Goal: Task Accomplishment & Management: Use online tool/utility

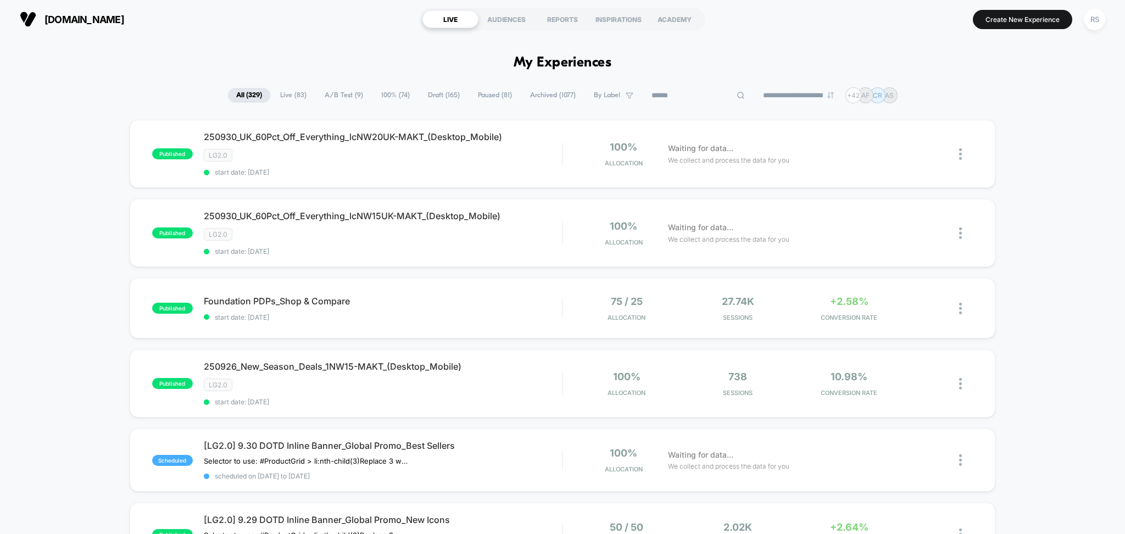
click at [696, 90] on input at bounding box center [698, 95] width 110 height 13
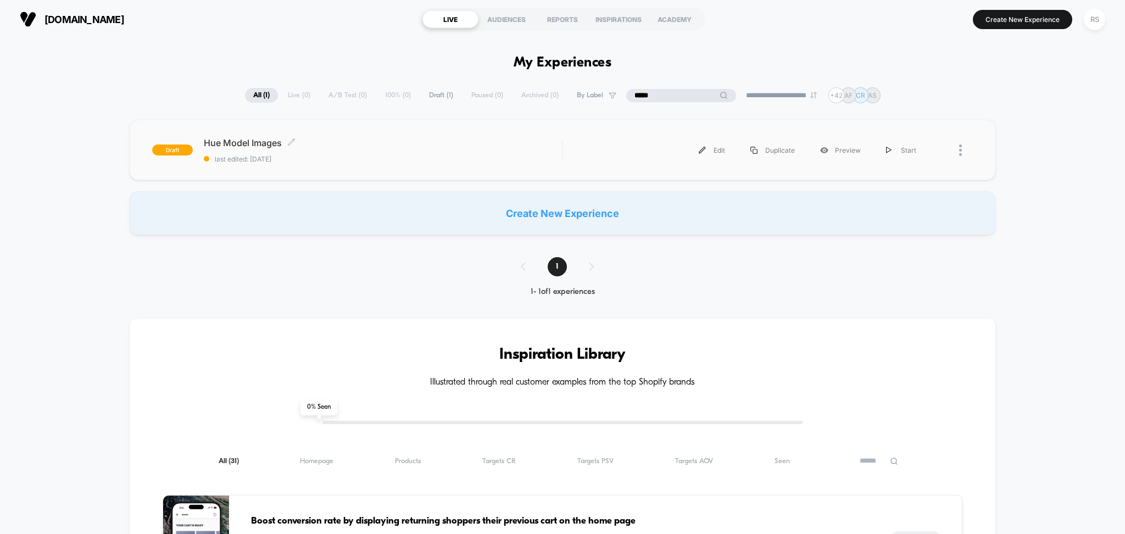
type input "*****"
click at [397, 157] on span "last edited: [DATE]" at bounding box center [383, 159] width 359 height 8
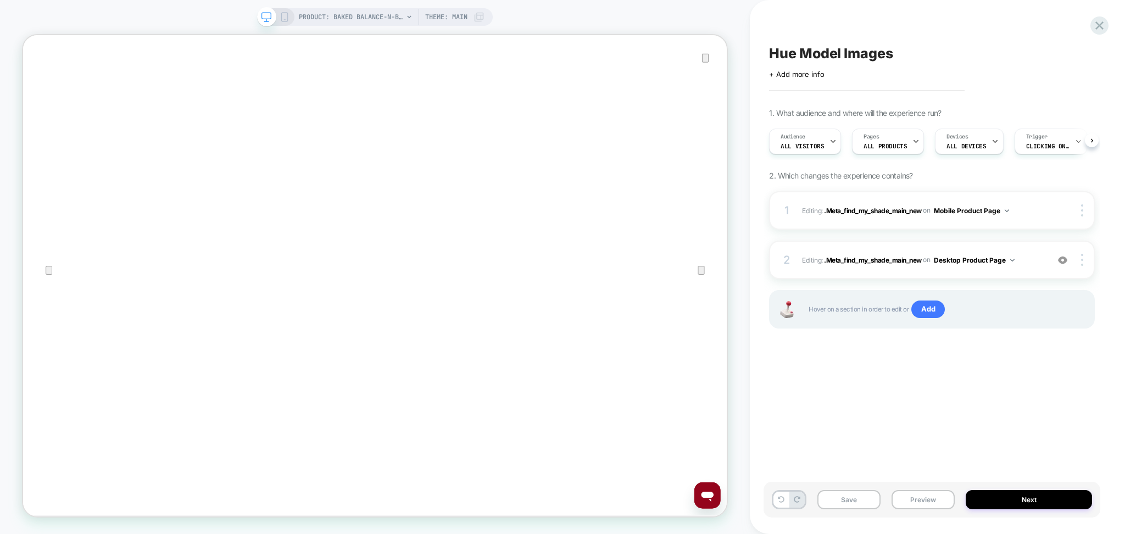
scroll to position [0, 1]
click at [926, 497] on button "Preview" at bounding box center [923, 499] width 63 height 19
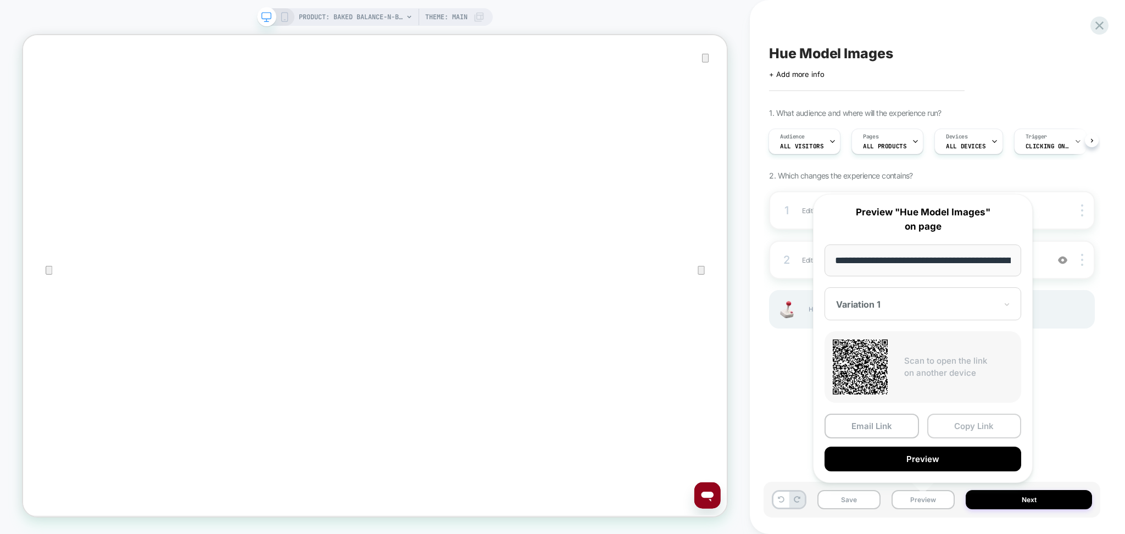
click at [985, 424] on button "Copy Link" at bounding box center [975, 426] width 95 height 25
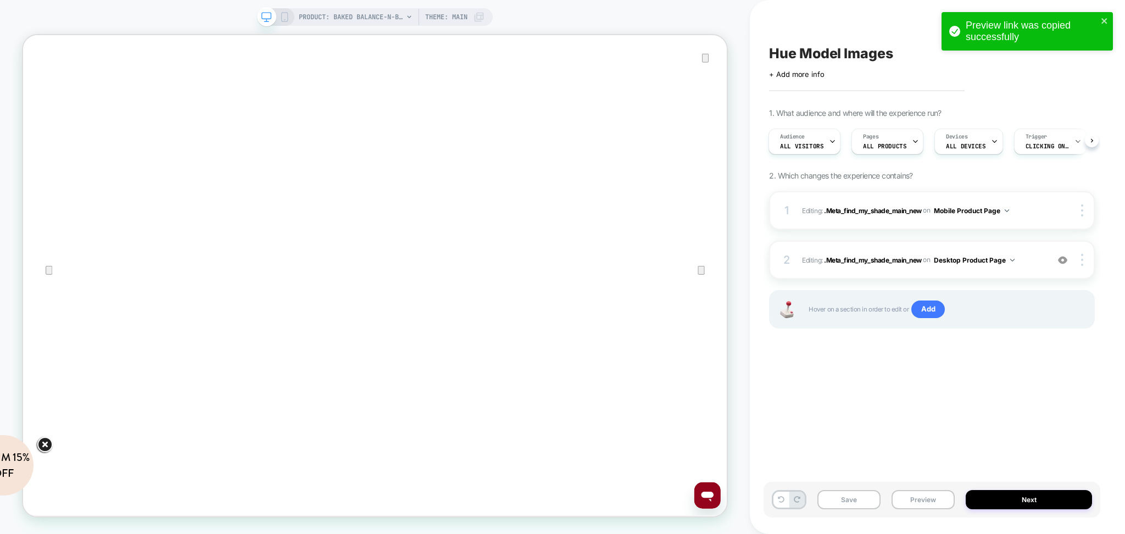
scroll to position [0, 0]
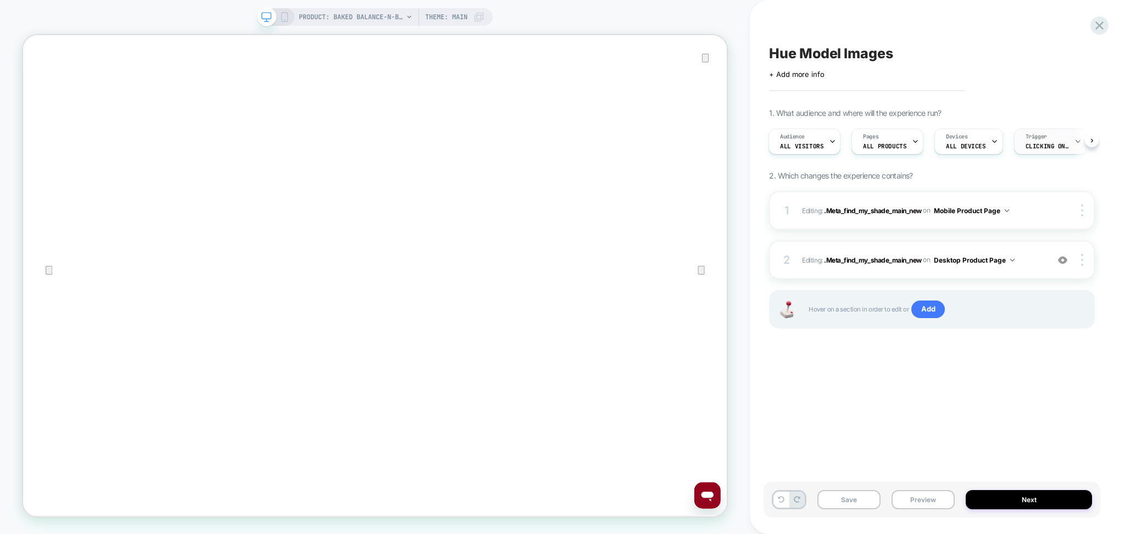
click at [1057, 142] on div "Trigger Clicking on .Meta_find_my_shade_main_new" at bounding box center [1048, 141] width 66 height 25
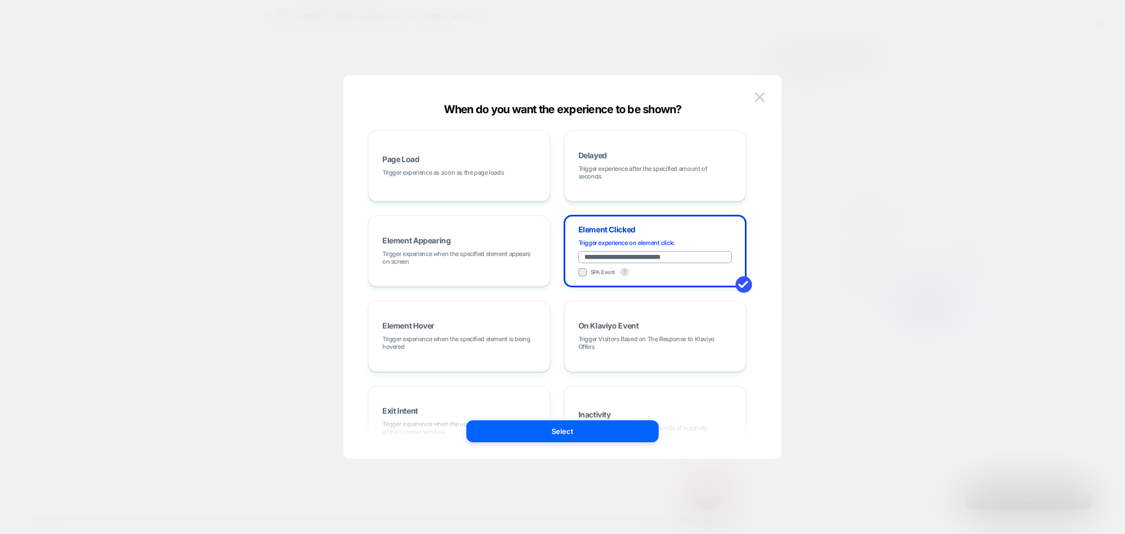
click at [490, 202] on div "**********" at bounding box center [557, 336] width 378 height 412
click at [495, 165] on div "Page Load Trigger experience as soon as the page loads" at bounding box center [459, 165] width 170 height 59
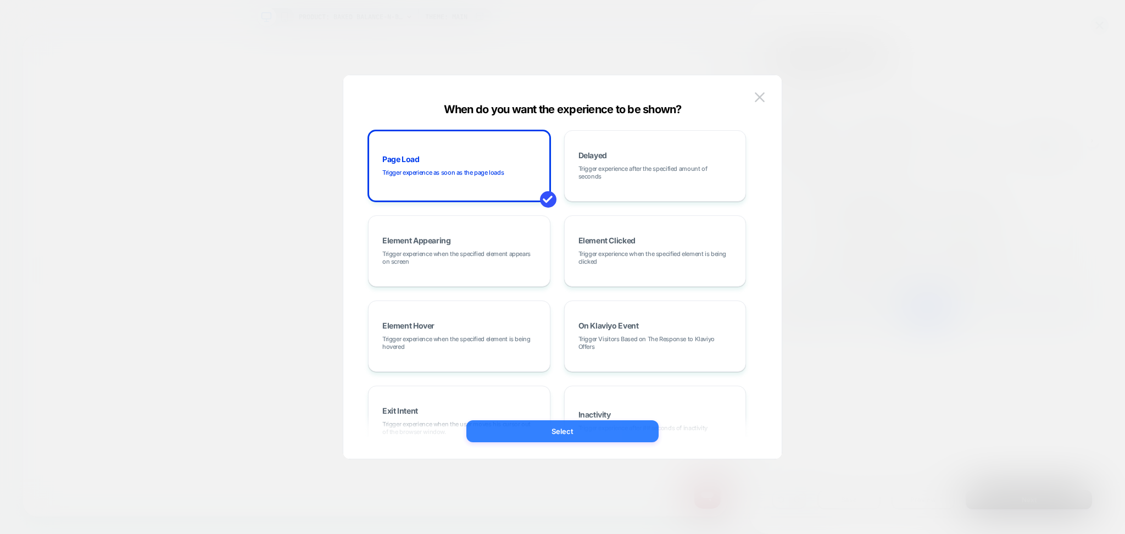
drag, startPoint x: 645, startPoint y: 432, endPoint x: 833, endPoint y: 530, distance: 211.8
click at [645, 431] on button "Select" at bounding box center [562, 431] width 192 height 22
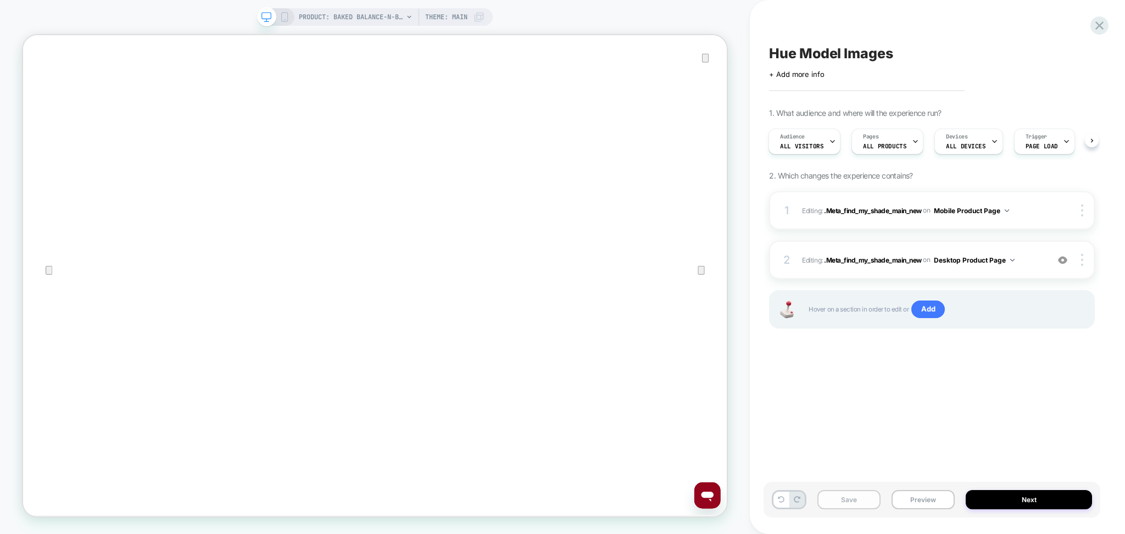
click at [849, 506] on button "Save" at bounding box center [849, 499] width 63 height 19
click at [928, 494] on button "Preview" at bounding box center [923, 499] width 63 height 19
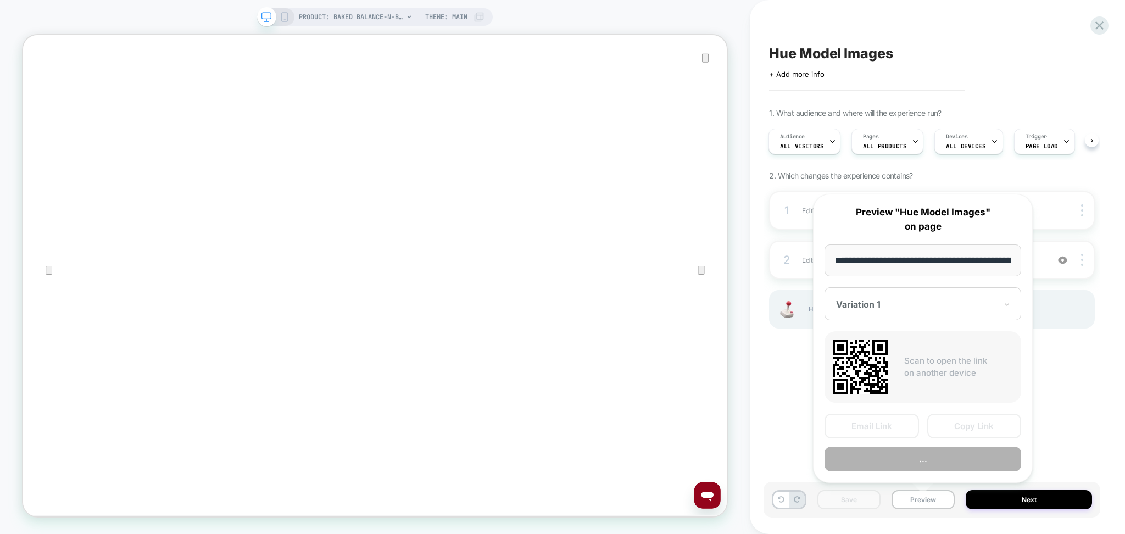
scroll to position [0, 313]
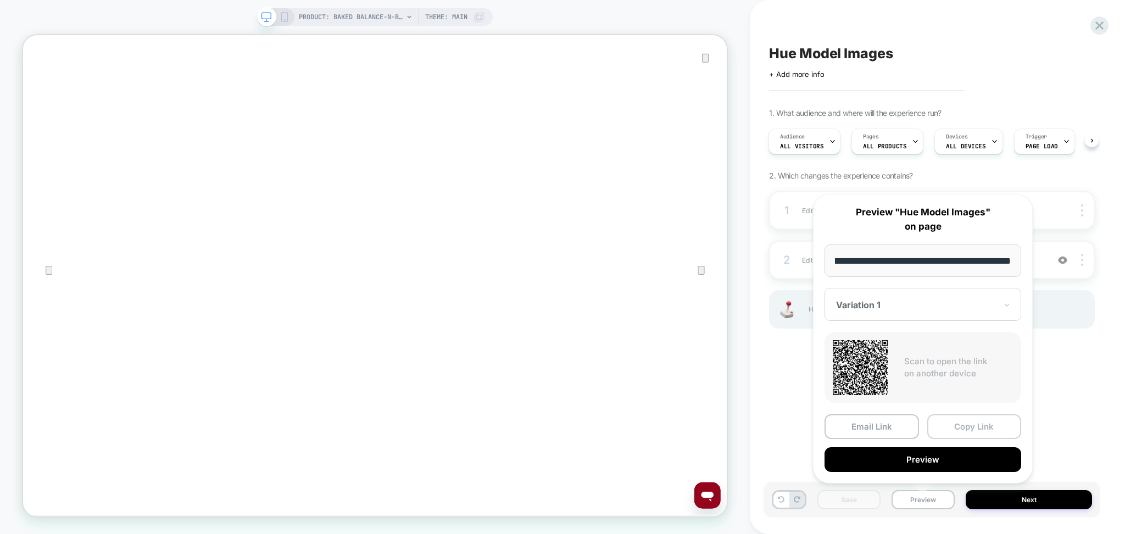
click at [967, 420] on button "Copy Link" at bounding box center [975, 426] width 95 height 25
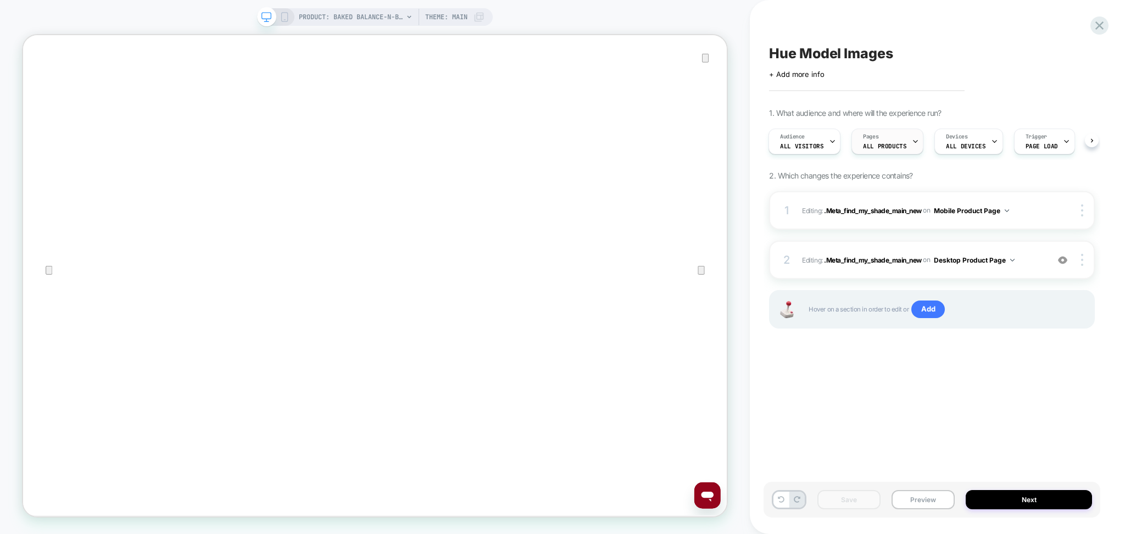
click at [863, 138] on span "Pages" at bounding box center [870, 137] width 15 height 8
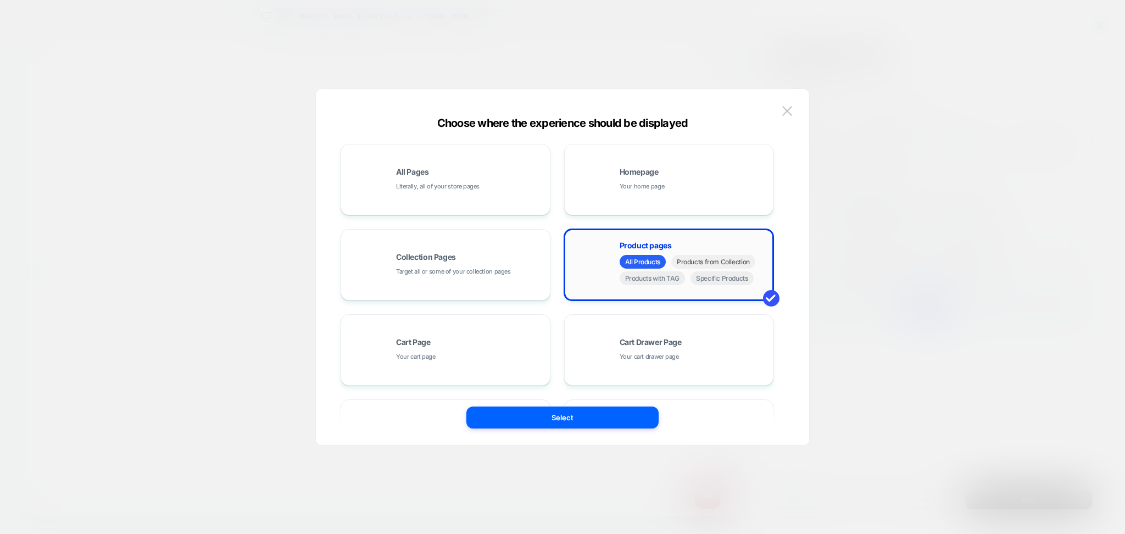
click at [723, 262] on span "Products from Collection" at bounding box center [713, 262] width 84 height 14
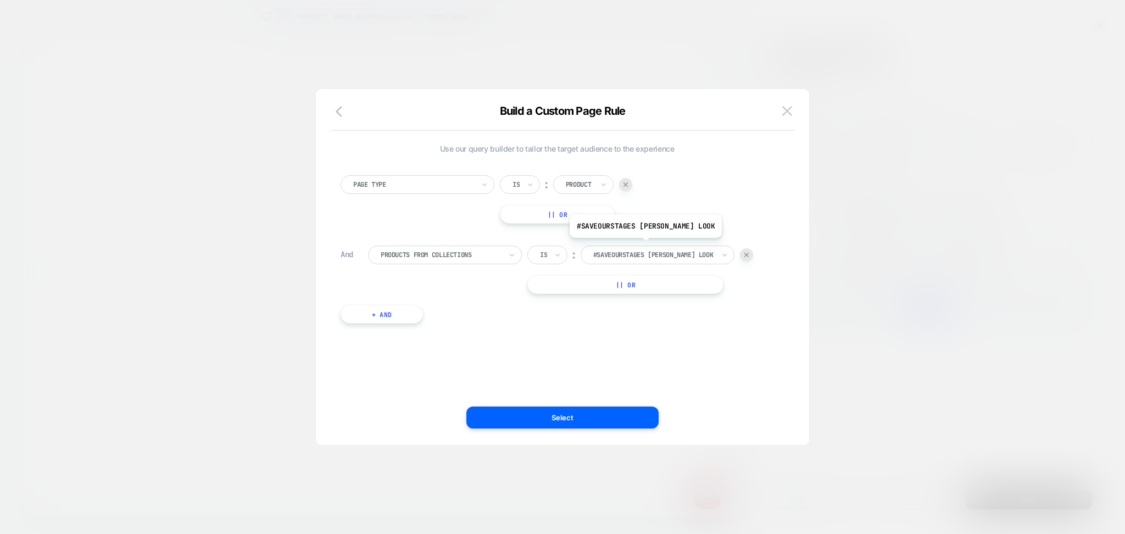
click at [660, 249] on div "#SaveOurStages [PERSON_NAME] Look" at bounding box center [653, 255] width 123 height 12
type input "***"
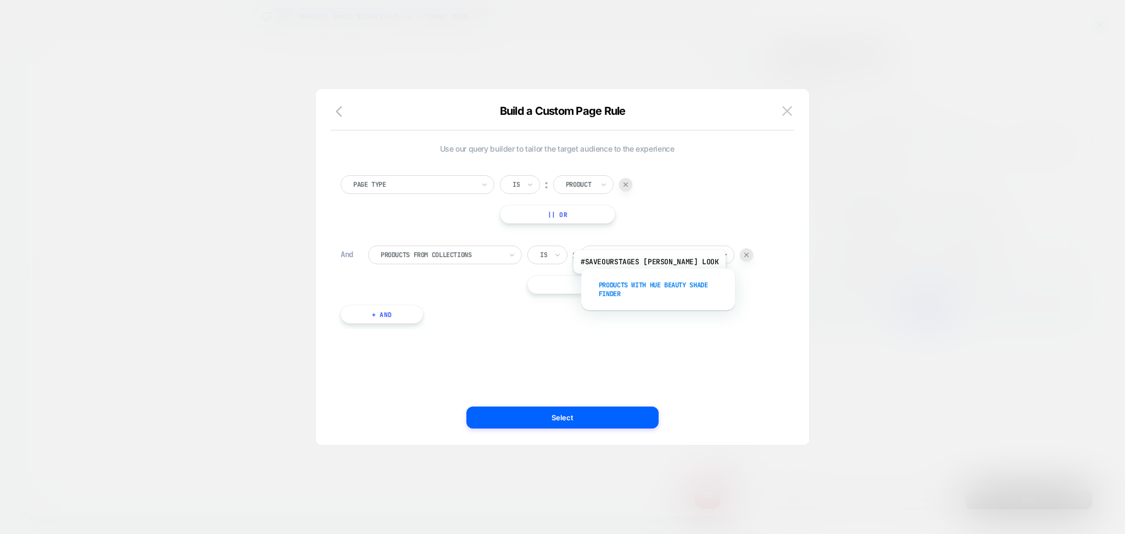
click at [662, 282] on div "Products with Hue Beauty Shade Finder" at bounding box center [663, 289] width 143 height 26
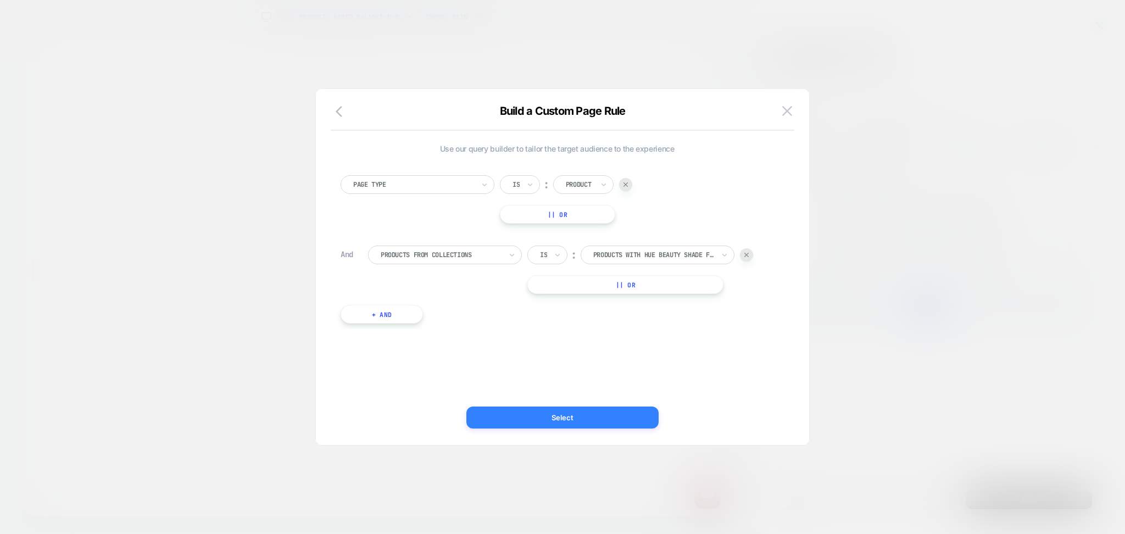
click at [636, 425] on button "Select" at bounding box center [562, 418] width 192 height 22
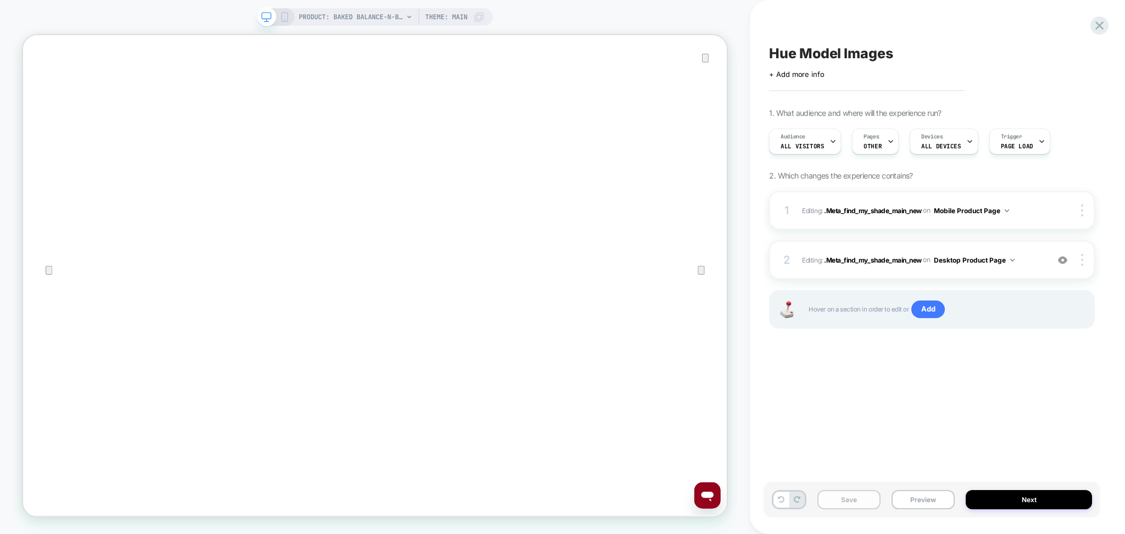
click at [845, 497] on button "Save" at bounding box center [849, 499] width 63 height 19
click at [926, 503] on button "Preview" at bounding box center [923, 499] width 63 height 19
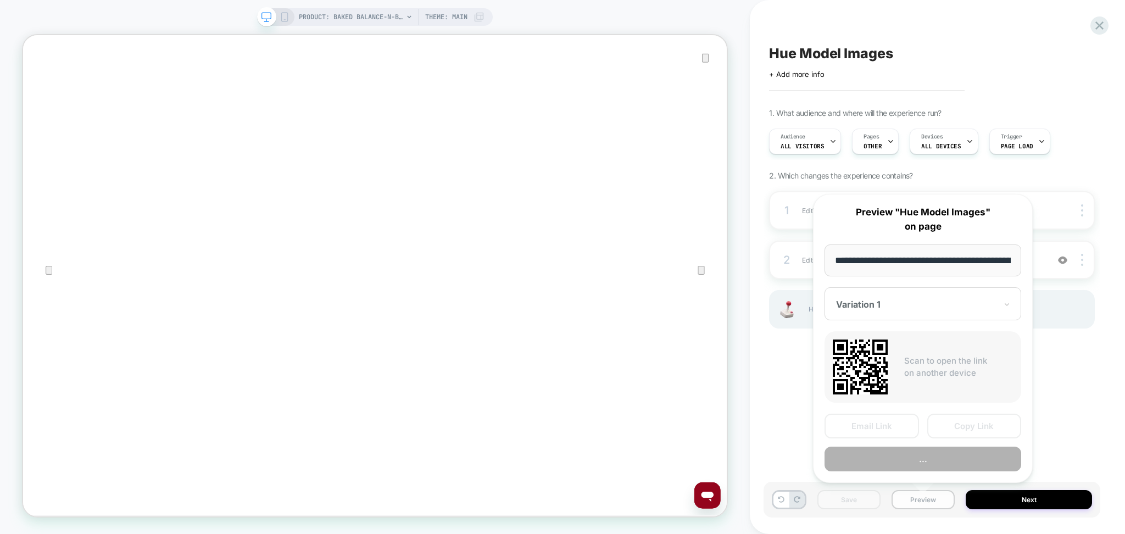
scroll to position [0, 313]
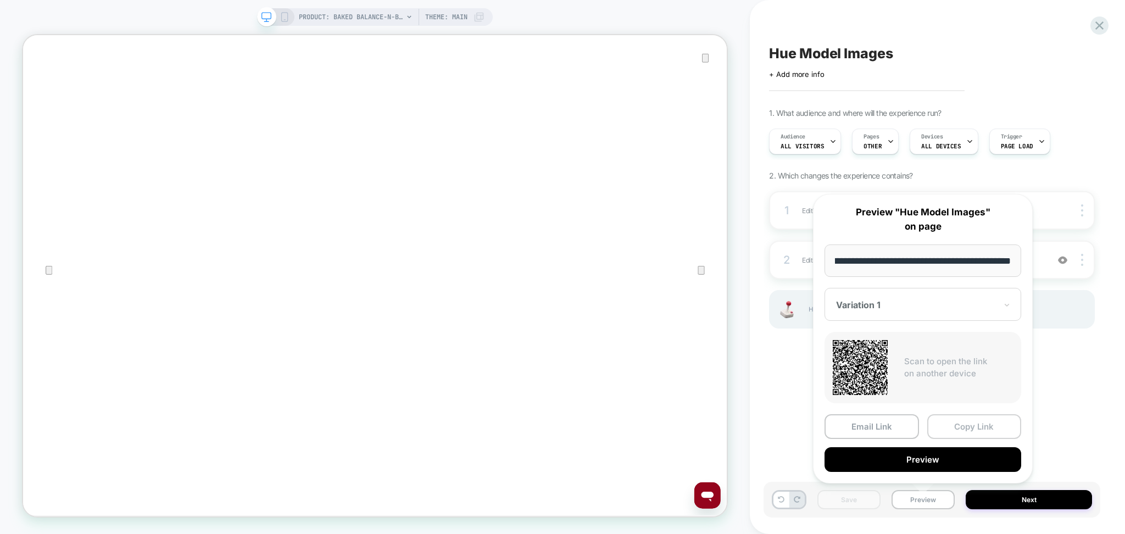
click at [1003, 429] on button "Copy Link" at bounding box center [975, 426] width 95 height 25
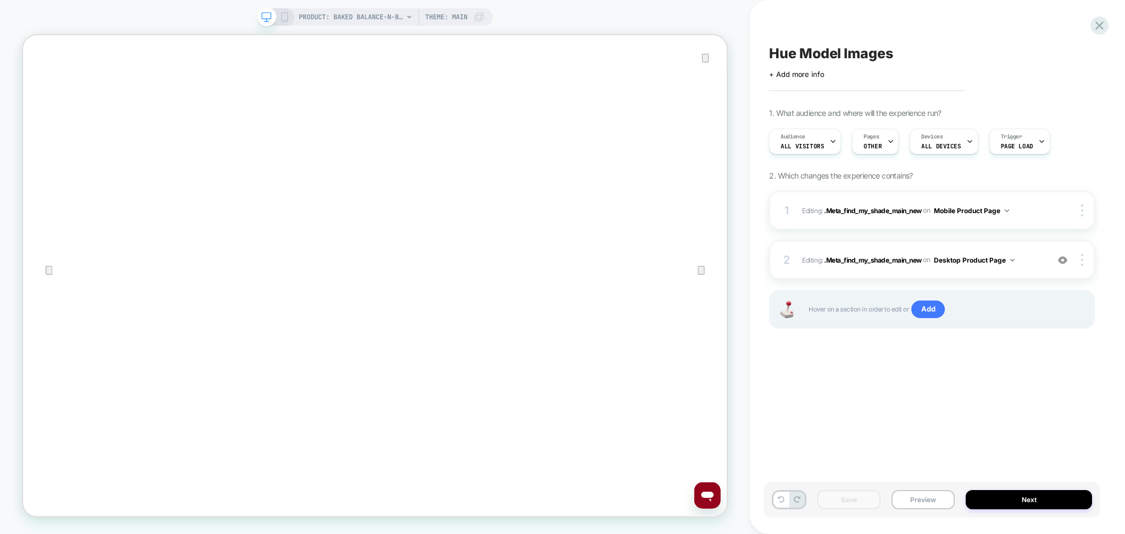
click at [827, 58] on span "Hue Model Images" at bounding box center [831, 53] width 124 height 16
click at [774, 60] on textarea "**********" at bounding box center [850, 53] width 162 height 17
type textarea "**********"
click at [1069, 53] on icon at bounding box center [1072, 54] width 14 height 14
click at [842, 507] on button "Save" at bounding box center [849, 499] width 63 height 19
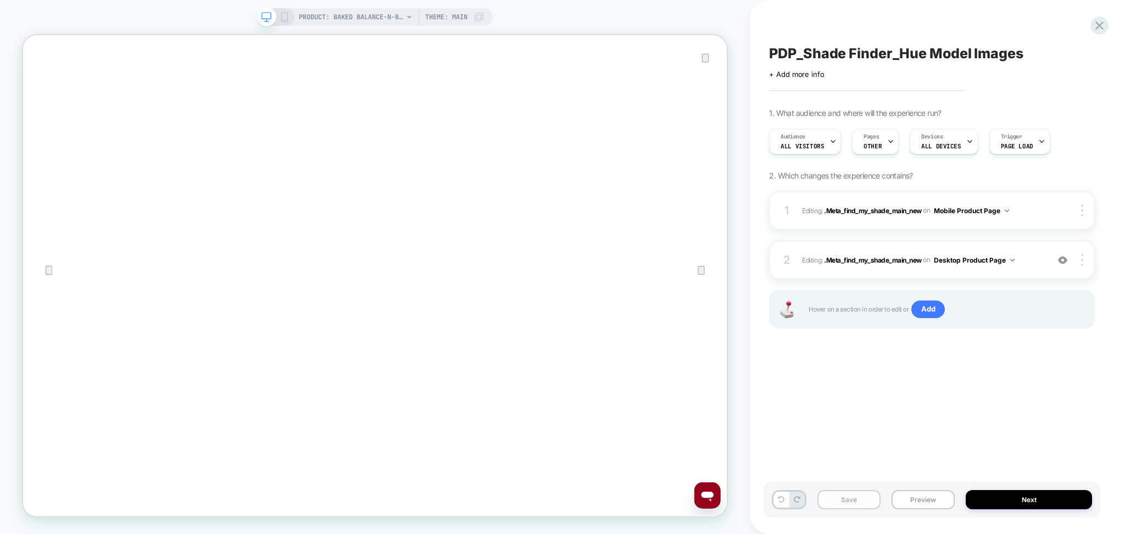
click at [842, 507] on button "Save" at bounding box center [849, 499] width 63 height 19
click at [994, 496] on button "Next" at bounding box center [1029, 499] width 126 height 19
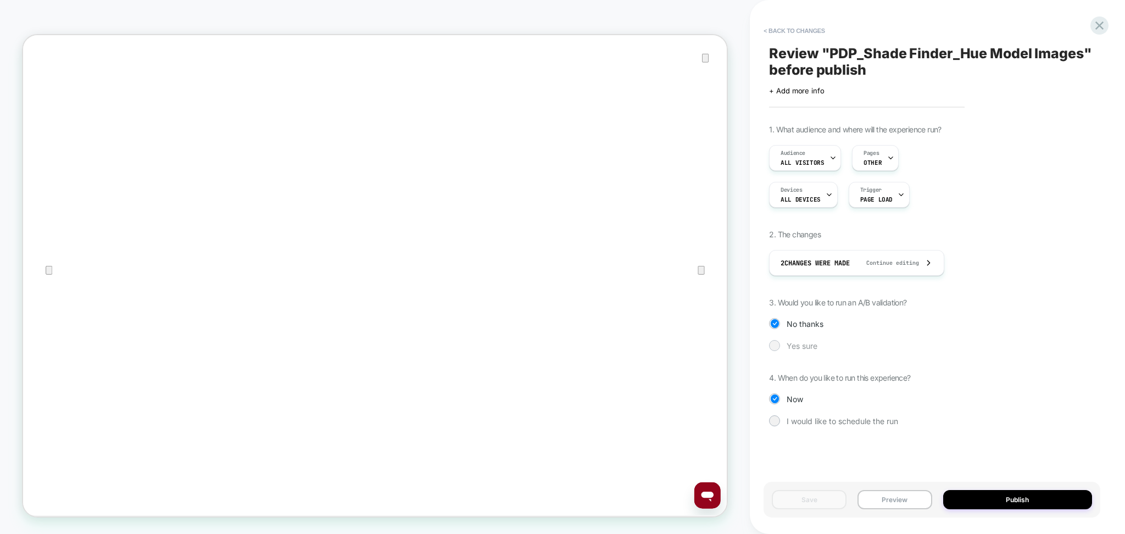
click at [796, 342] on span "Yes sure" at bounding box center [802, 345] width 31 height 9
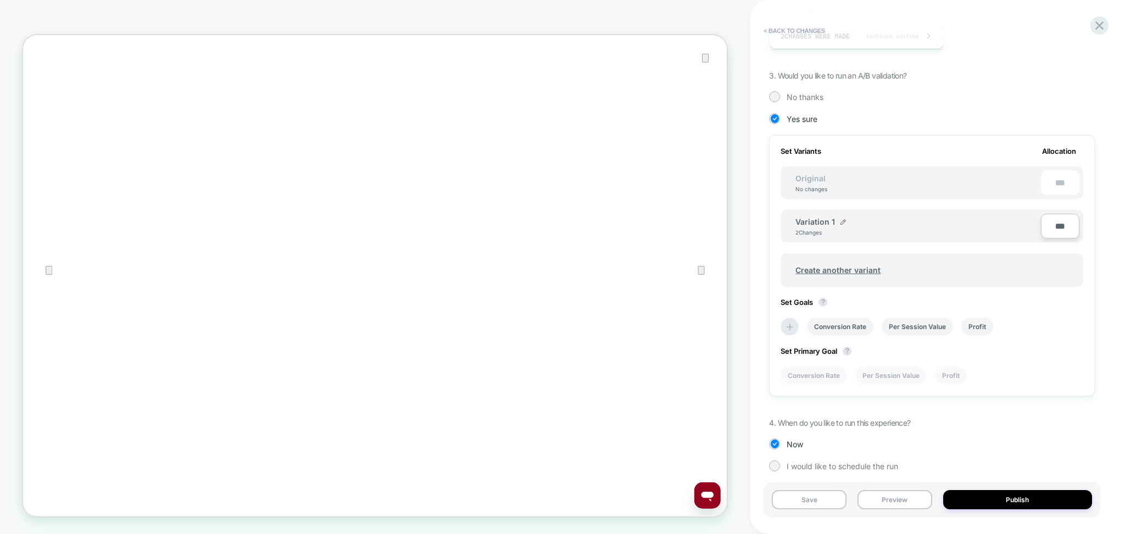
scroll to position [233, 0]
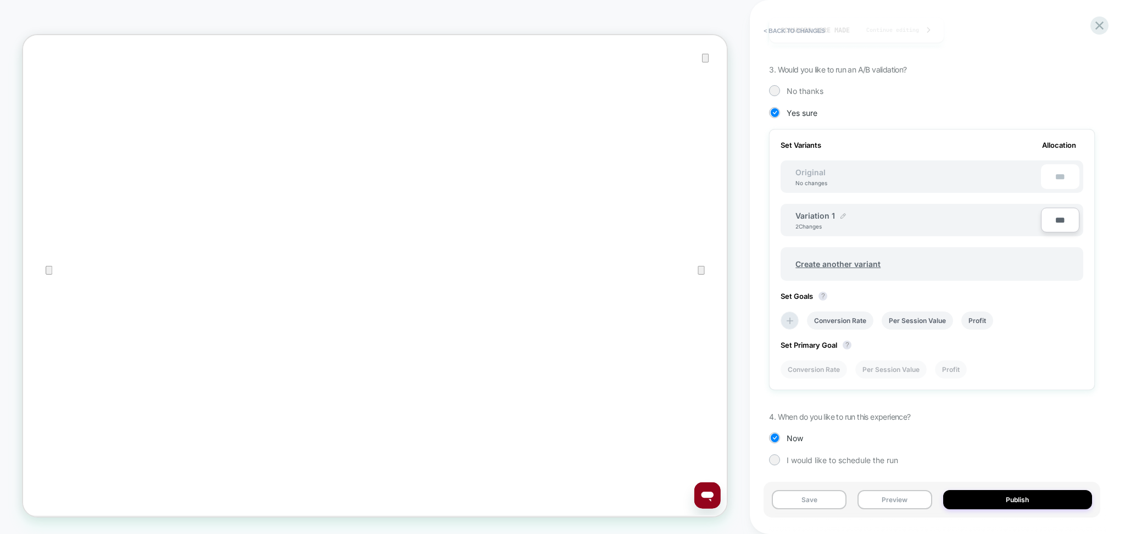
click at [843, 214] on img at bounding box center [843, 215] width 5 height 5
click at [837, 214] on input "**********" at bounding box center [836, 220] width 80 height 21
type input "**********"
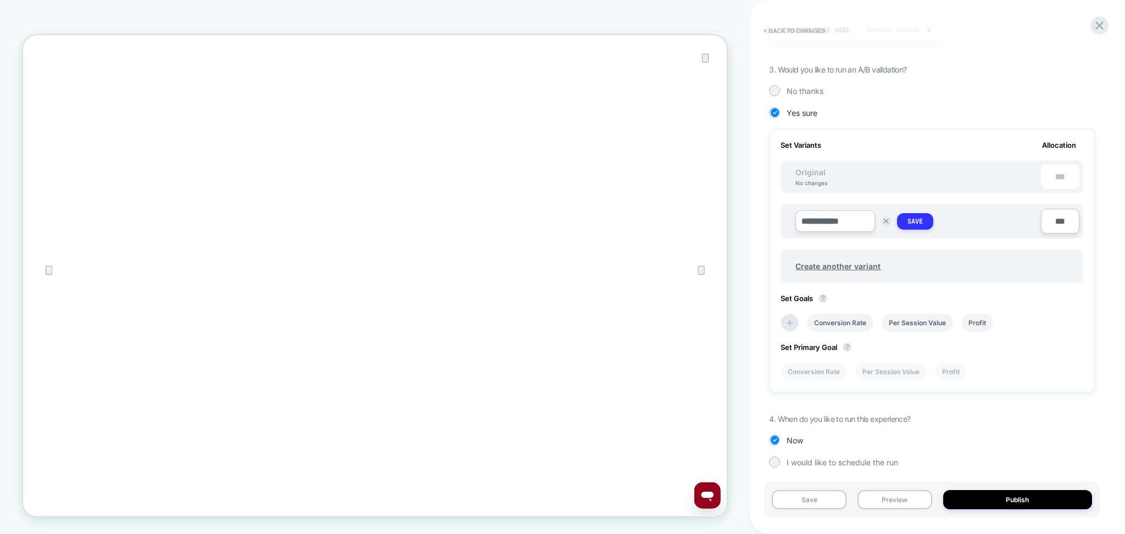
click at [918, 213] on button "Save" at bounding box center [915, 221] width 36 height 16
click at [813, 499] on button "Save" at bounding box center [809, 499] width 75 height 19
click at [813, 497] on button "Save" at bounding box center [809, 499] width 75 height 19
click at [820, 318] on li "Conversion Rate" at bounding box center [840, 321] width 66 height 18
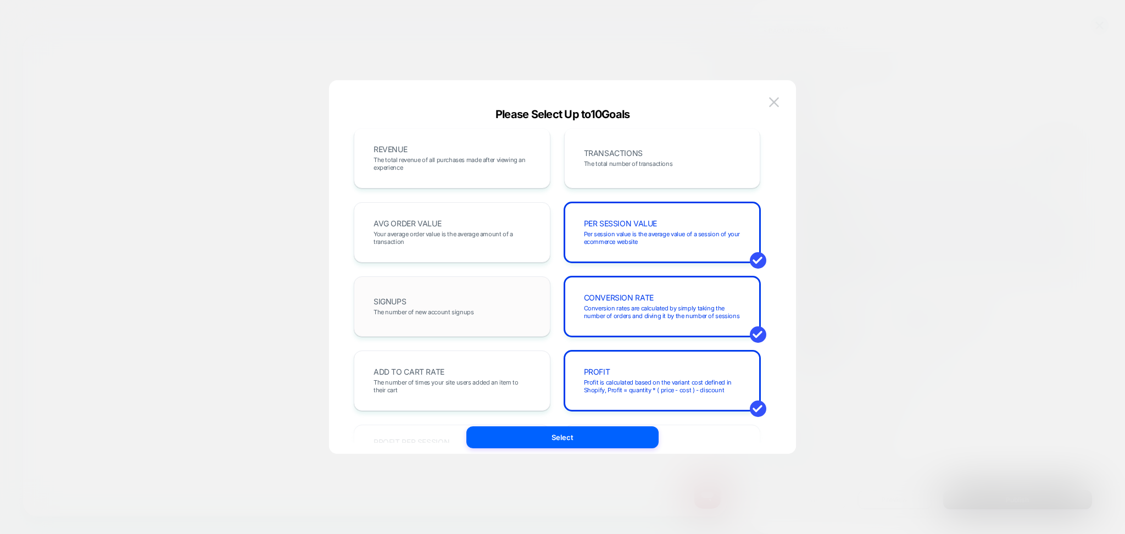
scroll to position [0, 0]
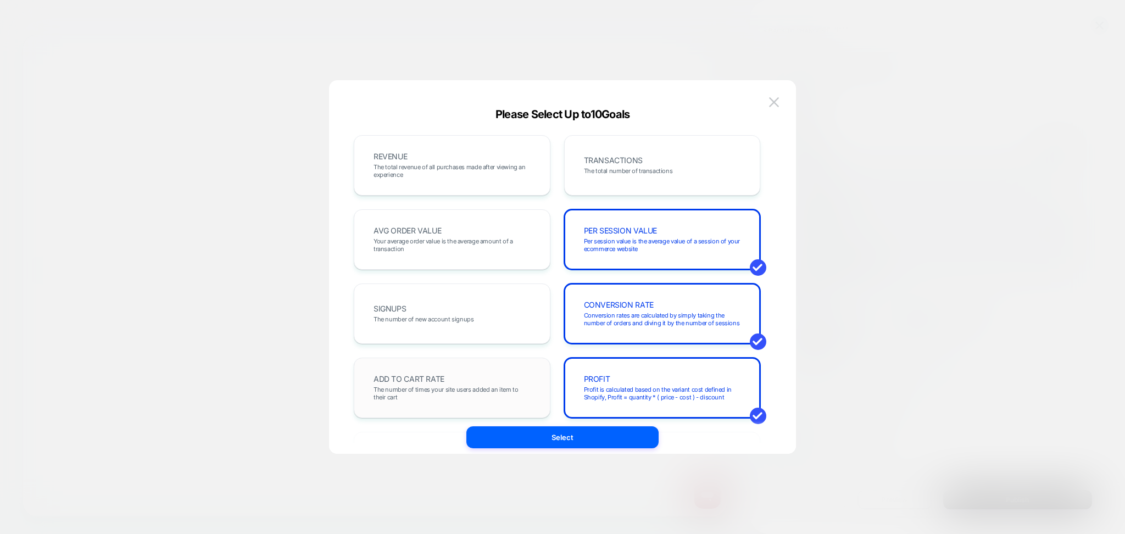
click at [498, 366] on div "ADD TO CART RATE The number of times your site users added an item to their cart" at bounding box center [452, 388] width 197 height 60
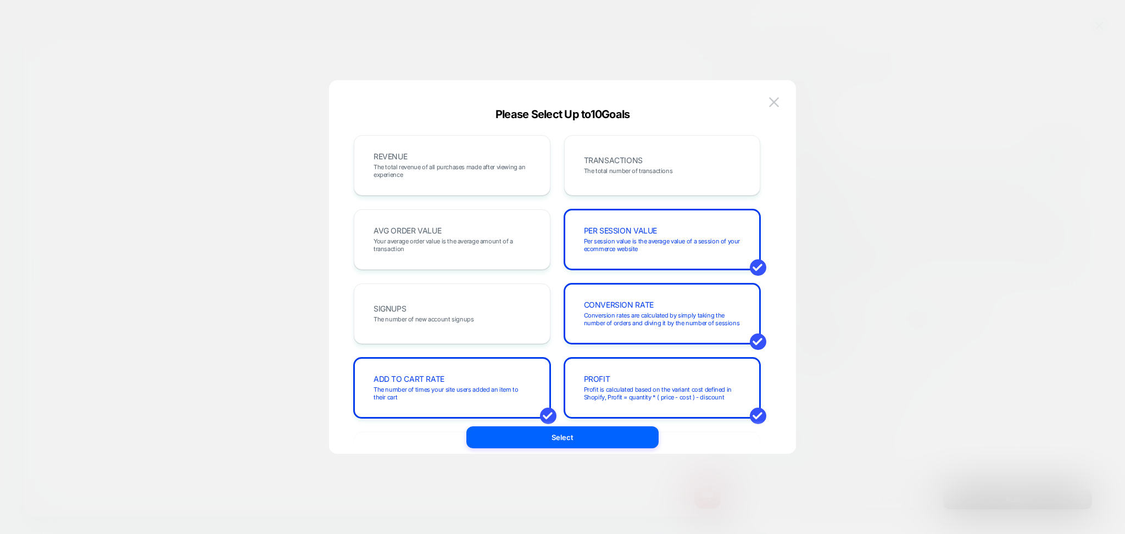
click at [587, 448] on div "REVENUE The total revenue of all purchases made after viewing an experience TRA…" at bounding box center [563, 278] width 434 height 374
click at [585, 432] on button "Select" at bounding box center [562, 437] width 192 height 22
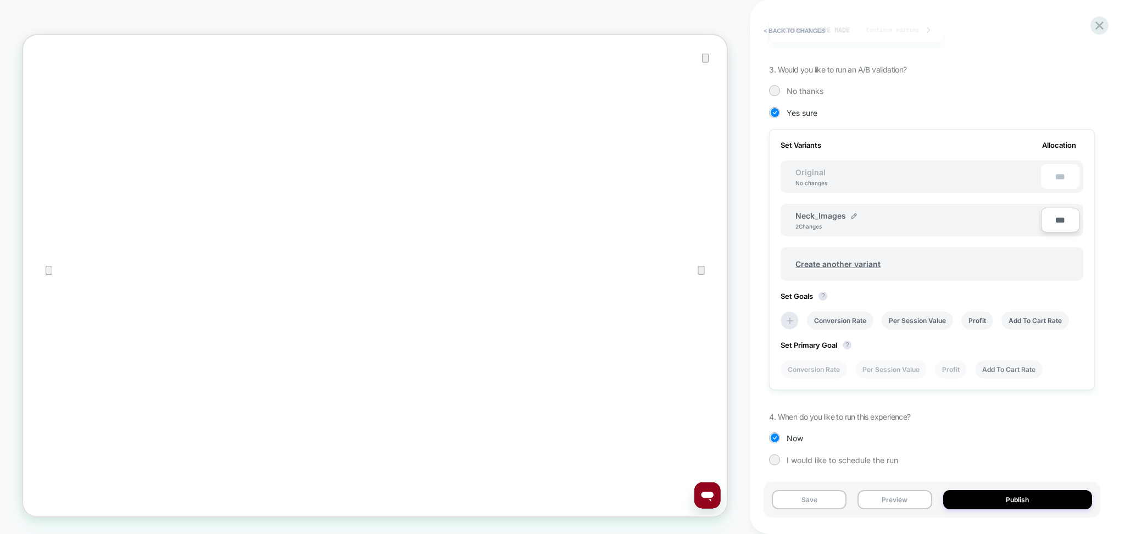
click at [1028, 364] on li "Add To Cart Rate" at bounding box center [1009, 369] width 68 height 18
click at [810, 502] on button "Save" at bounding box center [809, 499] width 75 height 19
click at [810, 501] on button "Save" at bounding box center [809, 499] width 75 height 19
click at [976, 497] on button "Publish" at bounding box center [1017, 499] width 149 height 19
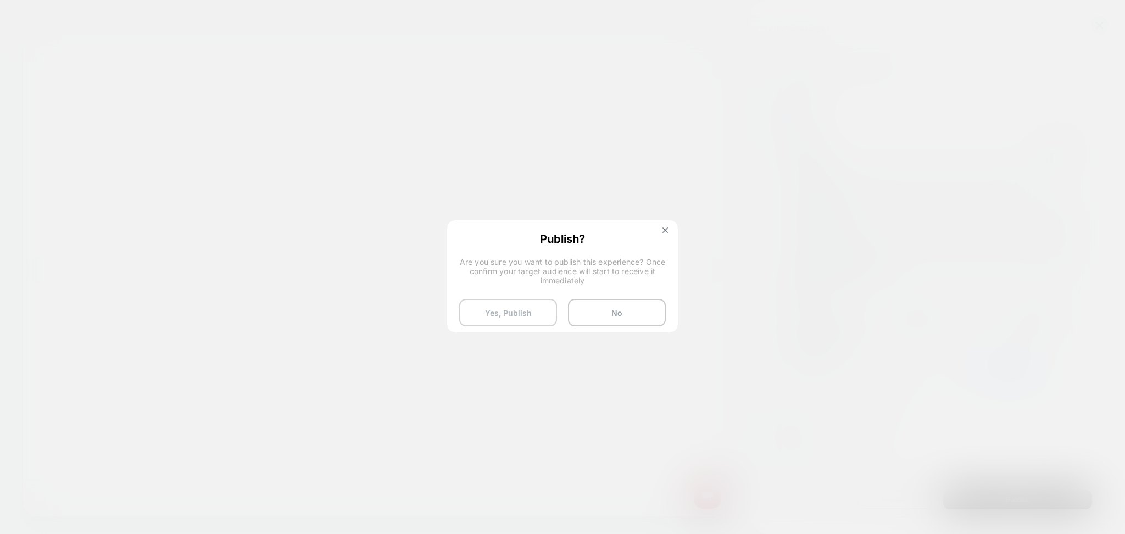
click at [529, 302] on button "Yes, Publish" at bounding box center [508, 312] width 98 height 27
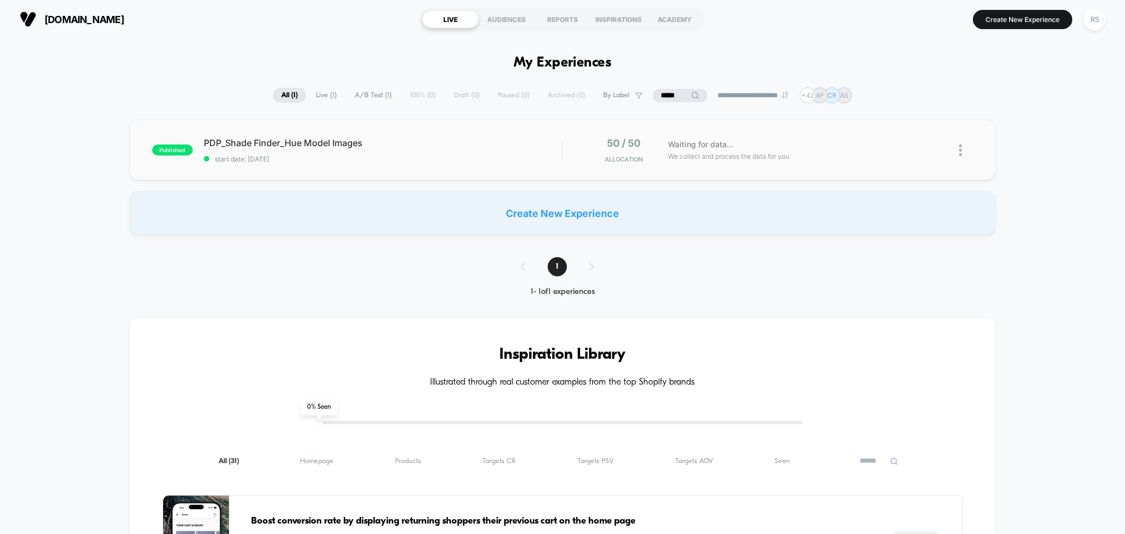
click at [354, 124] on div "published PDP_Shade Finder_Hue Model Images start date: [DATE] 50 / 50 Allocati…" at bounding box center [563, 150] width 867 height 60
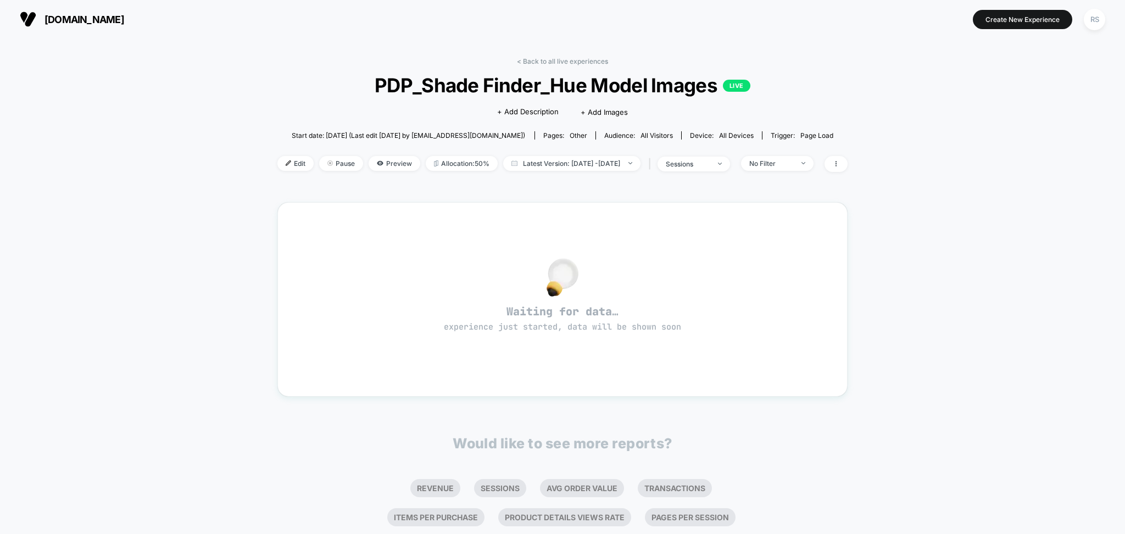
click at [130, 177] on div "< Back to all live experiences PDP_Shade Finder_Hue Model Images LIVE Click to …" at bounding box center [562, 345] width 1125 height 614
click at [540, 60] on link "< Back to all live experiences" at bounding box center [562, 61] width 91 height 8
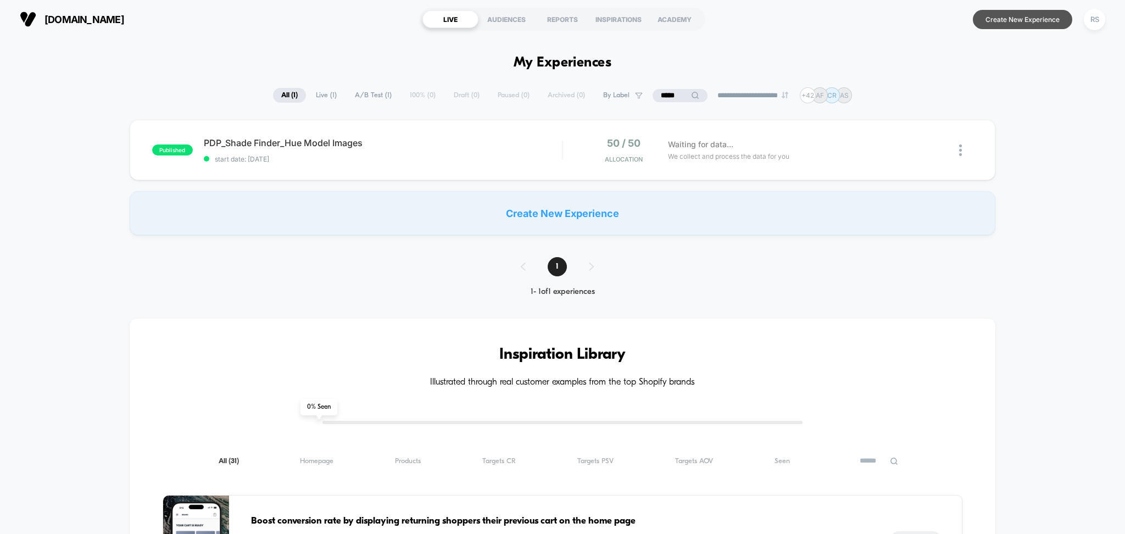
click at [1012, 20] on button "Create New Experience" at bounding box center [1022, 19] width 99 height 19
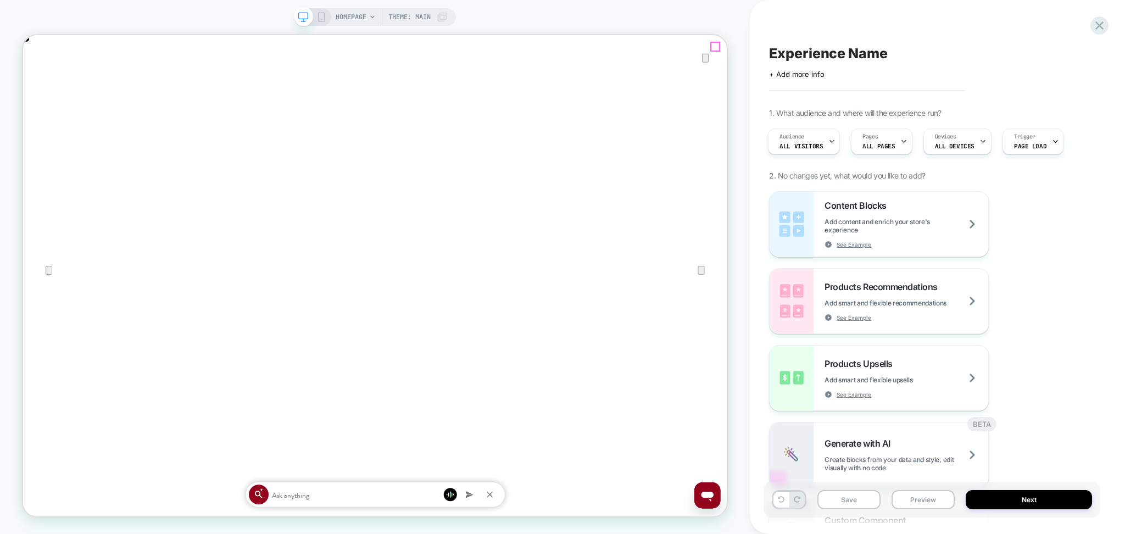
click at [41, 84] on icon "Close" at bounding box center [33, 90] width 13 height 13
click at [347, 25] on span "HOMEPAGE" at bounding box center [351, 17] width 31 height 18
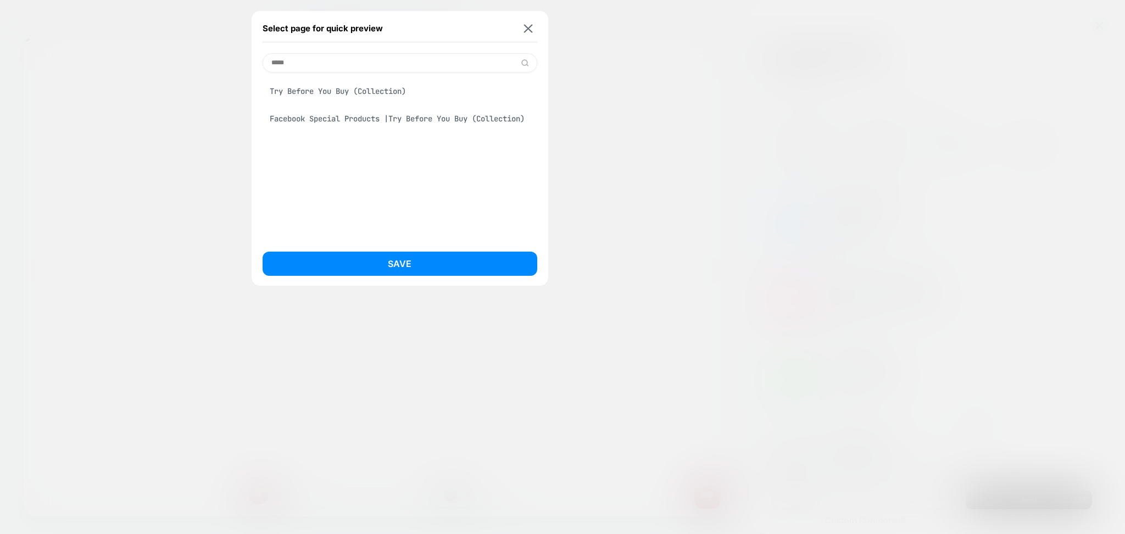
type input "*****"
click at [313, 97] on div "Try Before You Buy (Collection)" at bounding box center [400, 91] width 275 height 21
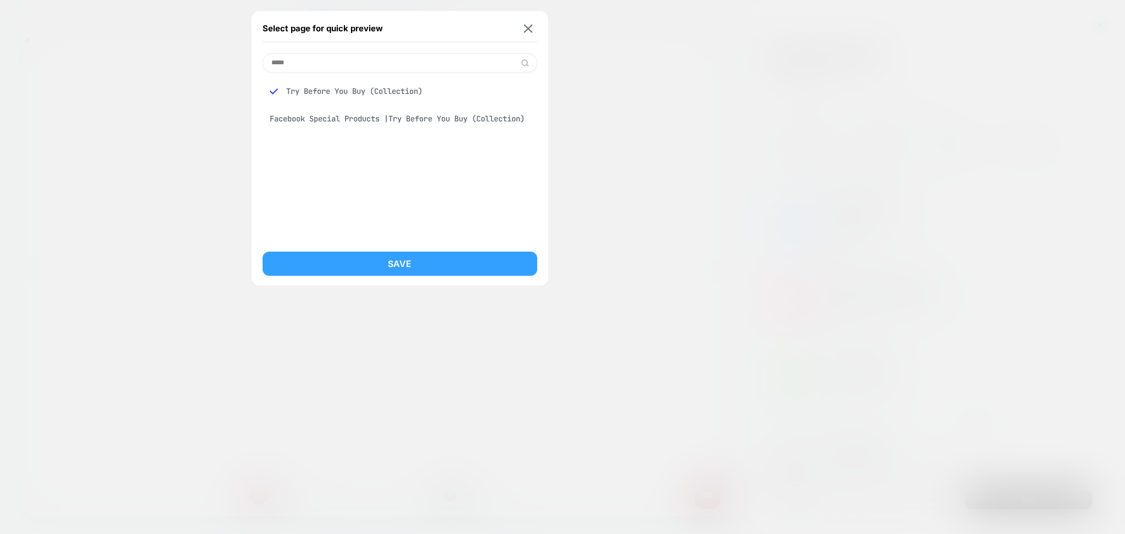
click at [365, 257] on button "Save" at bounding box center [400, 264] width 275 height 24
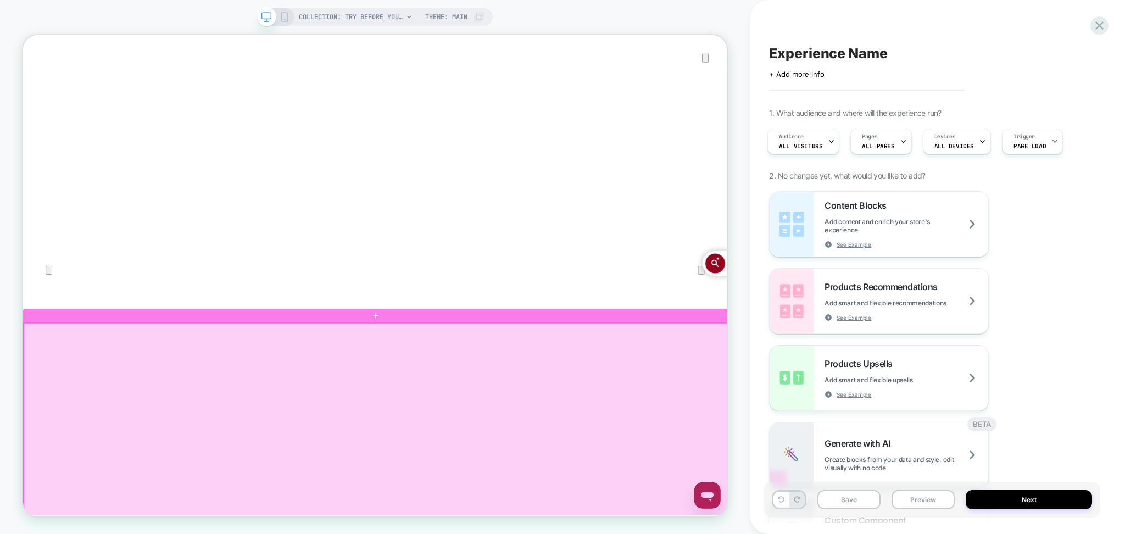
scroll to position [0, 0]
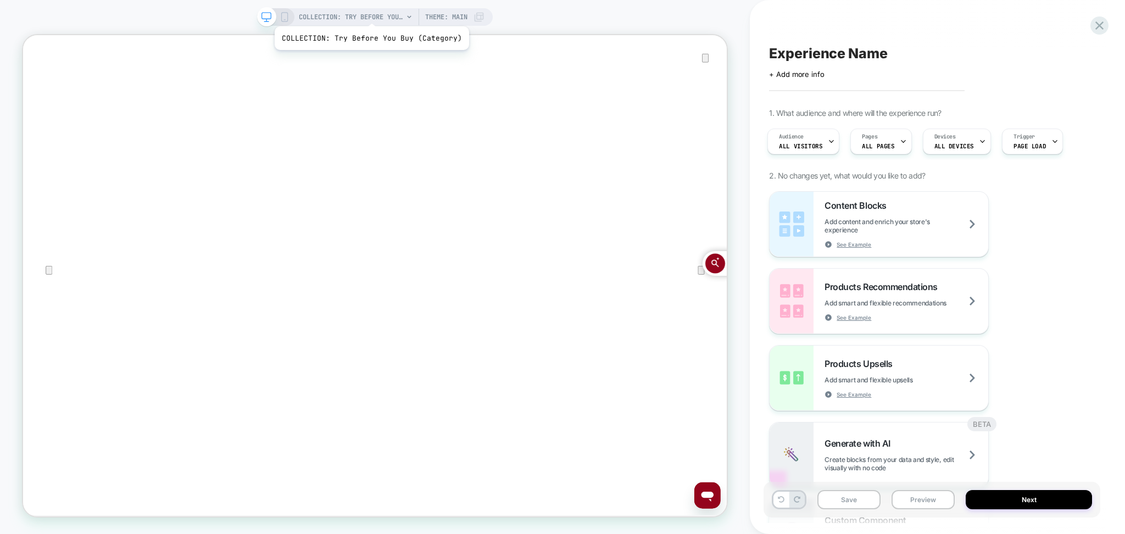
click at [370, 13] on span "COLLECTION: Try Before You Buy (Category)" at bounding box center [351, 17] width 104 height 18
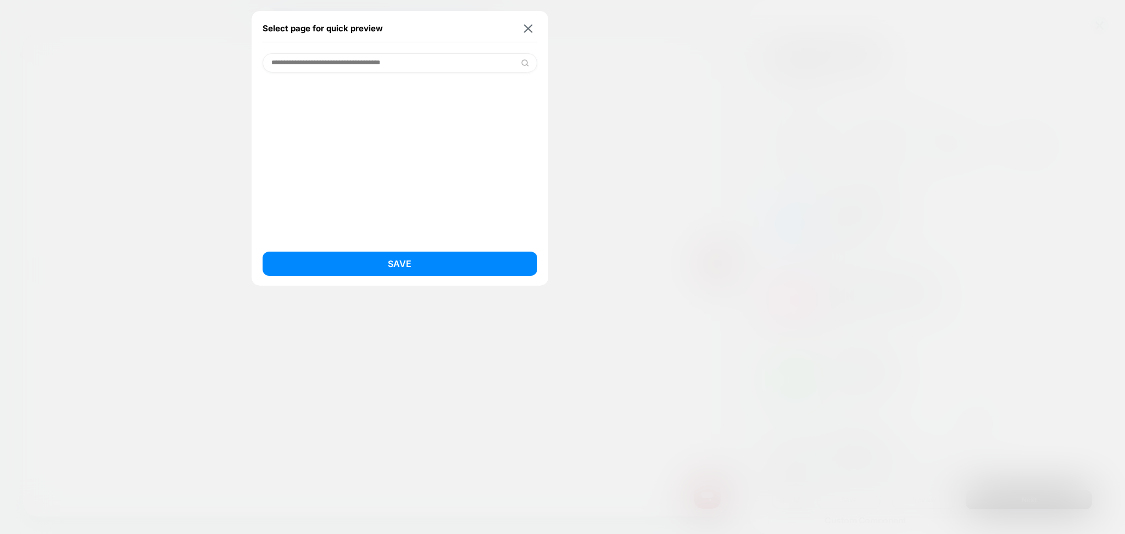
type input "**********"
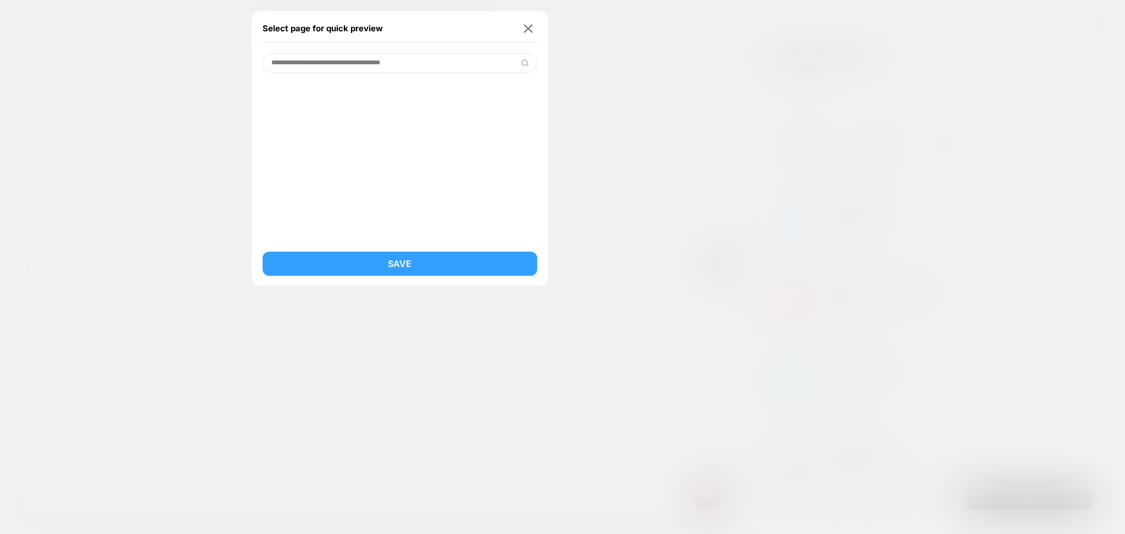
click at [402, 259] on button "Save" at bounding box center [400, 264] width 275 height 24
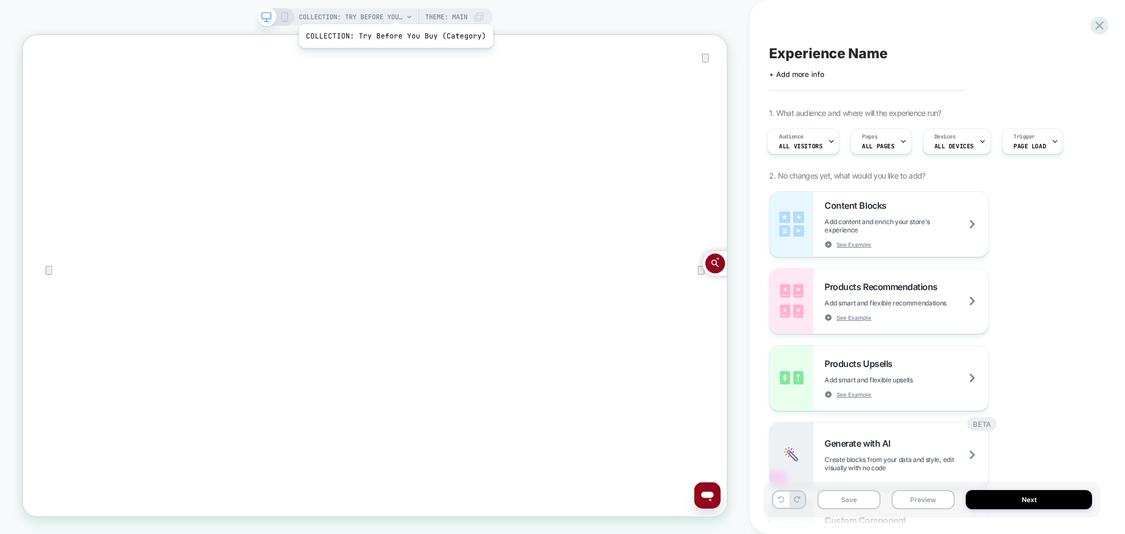
click at [394, 10] on span "COLLECTION: Try Before You Buy (Category)" at bounding box center [351, 17] width 104 height 18
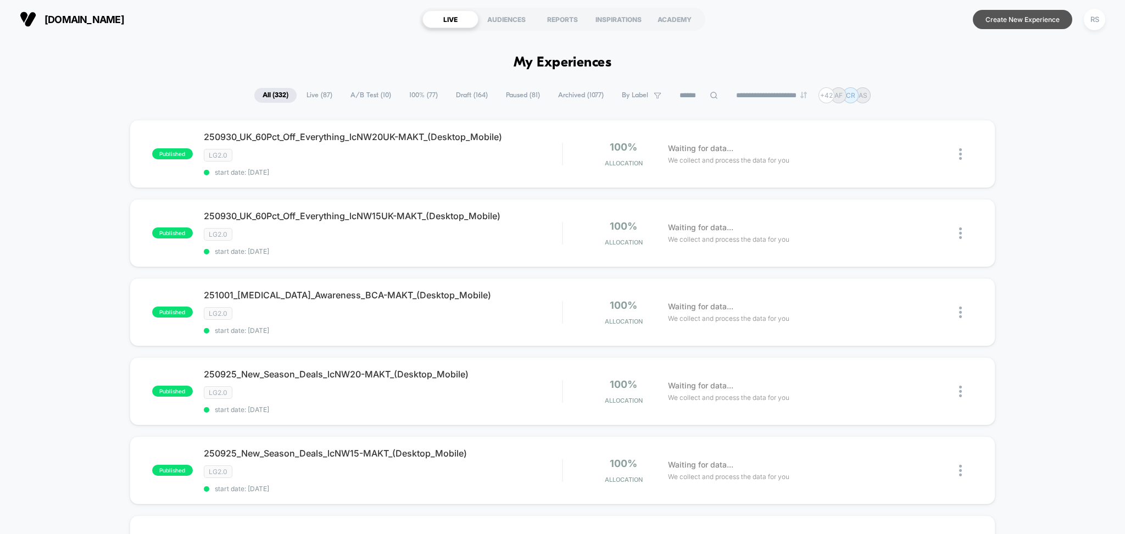
click at [1024, 21] on button "Create New Experience" at bounding box center [1022, 19] width 99 height 19
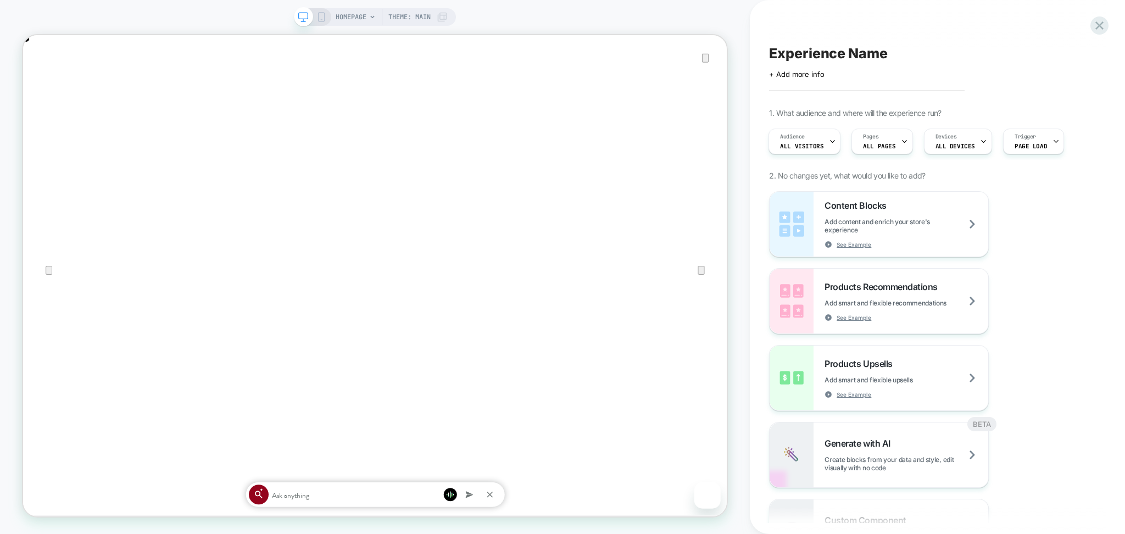
scroll to position [0, 1881]
click at [38, 87] on icon "Close" at bounding box center [34, 91] width 8 height 8
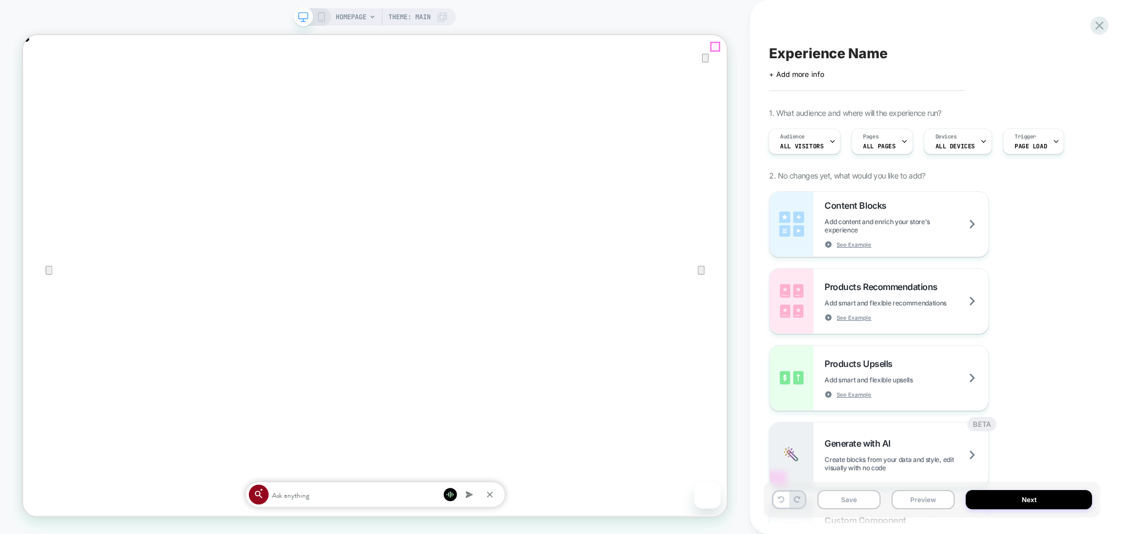
click at [364, 20] on span "HOMEPAGE" at bounding box center [351, 17] width 31 height 18
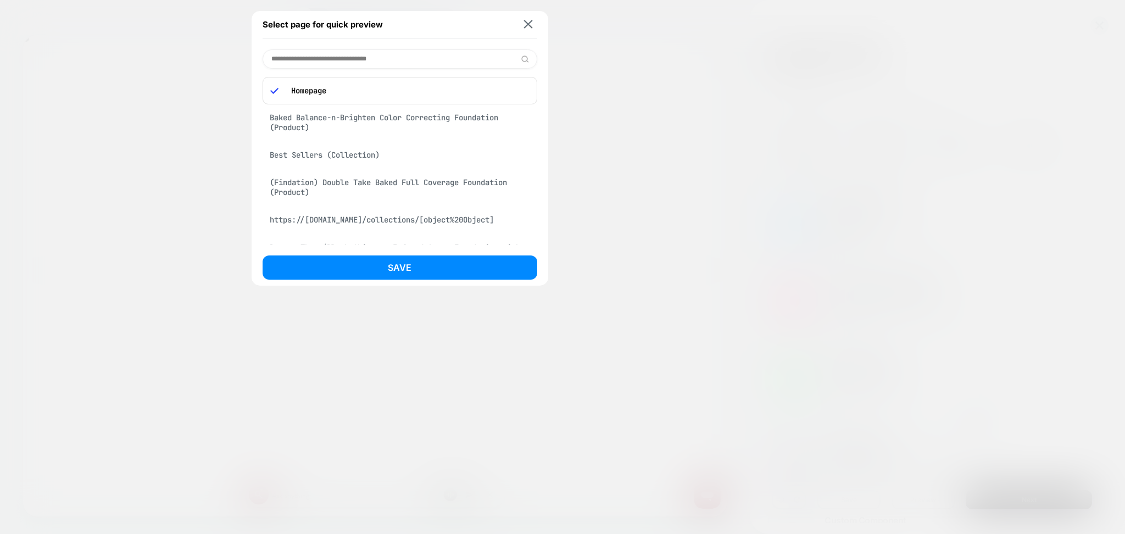
scroll to position [0, 0]
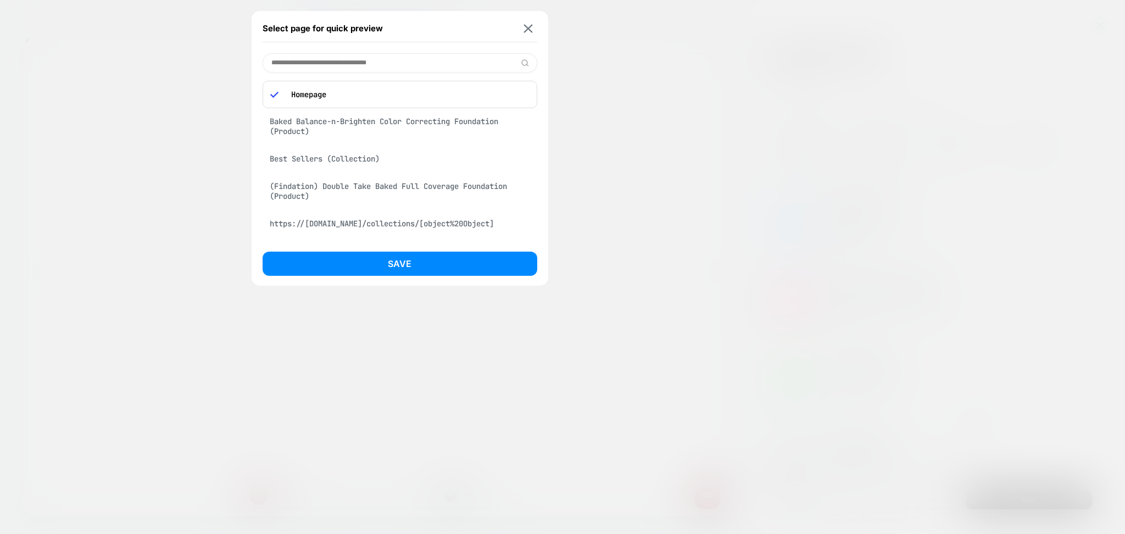
click at [390, 121] on div "Baked Balance-n-Brighten Color Correcting Foundation (Product)" at bounding box center [400, 126] width 275 height 31
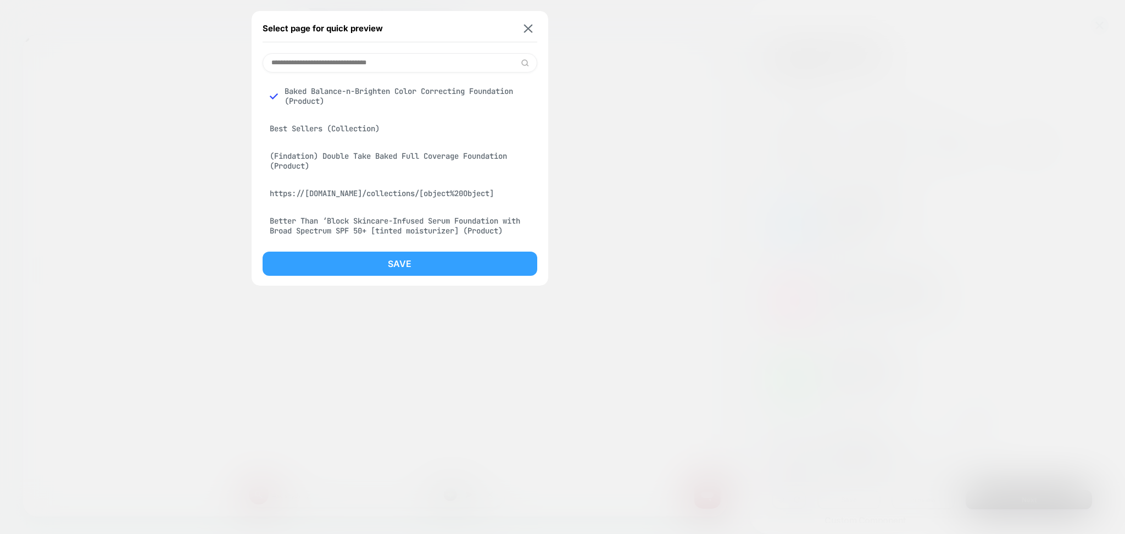
click at [463, 263] on button "Save" at bounding box center [400, 264] width 275 height 24
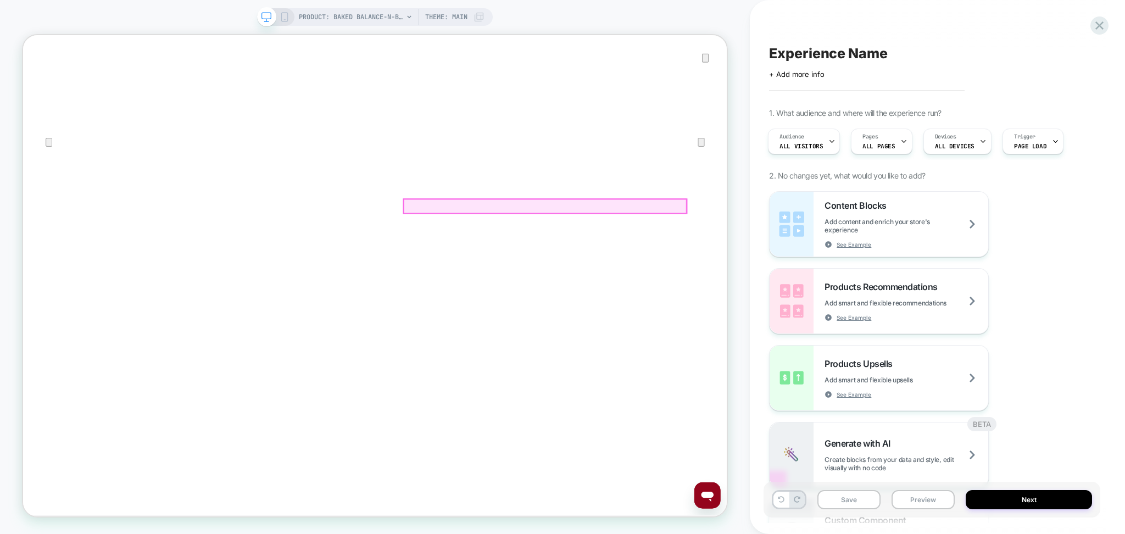
scroll to position [341, 0]
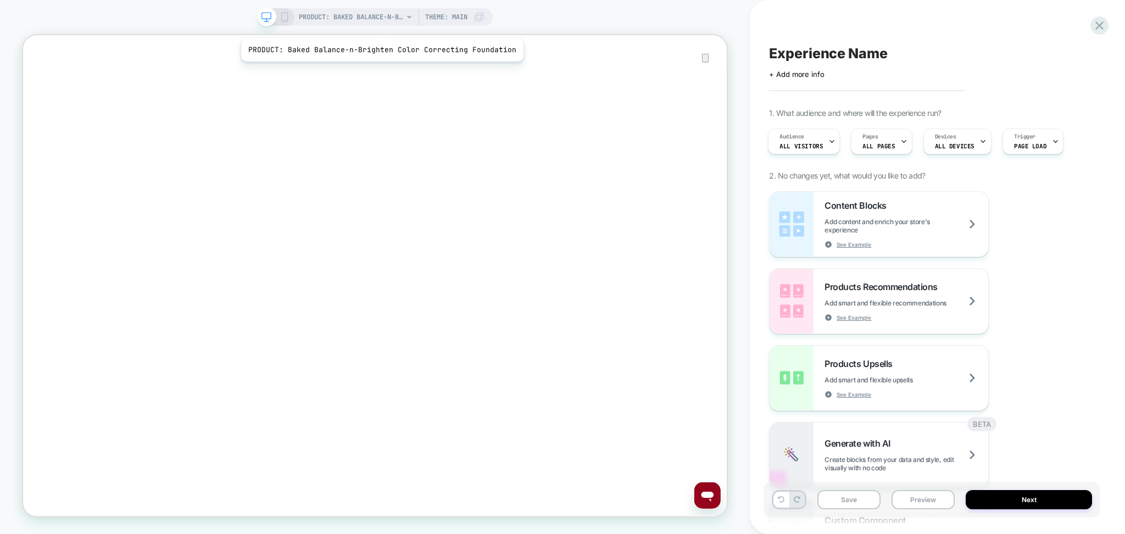
click at [380, 19] on span "PRODUCT: Baked Balance-n-Brighten Color Correcting Foundation" at bounding box center [351, 17] width 104 height 18
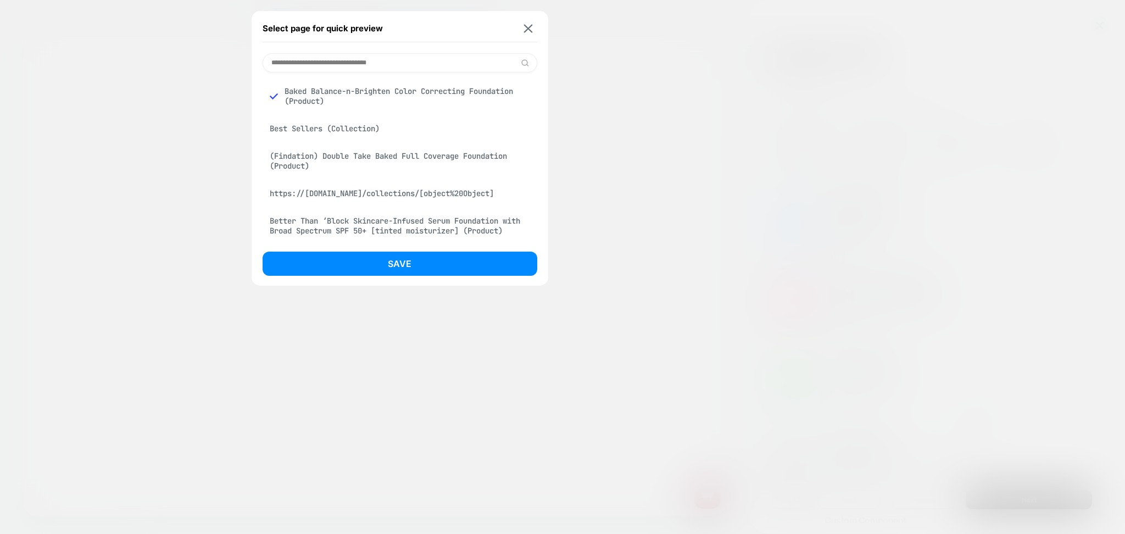
click at [609, 49] on div at bounding box center [562, 267] width 1125 height 534
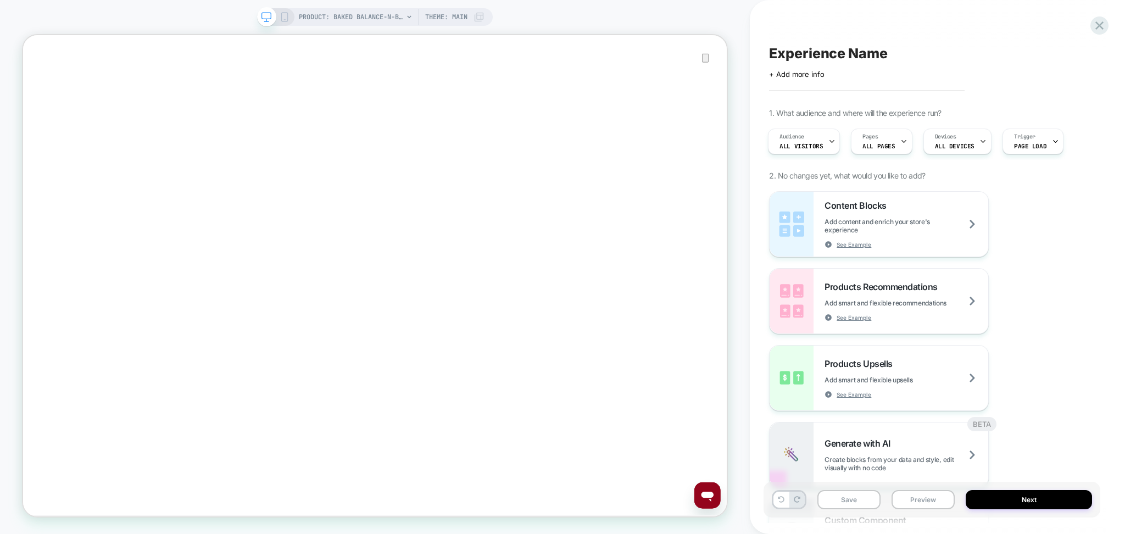
click at [456, 10] on span "Theme: MAIN" at bounding box center [446, 17] width 42 height 18
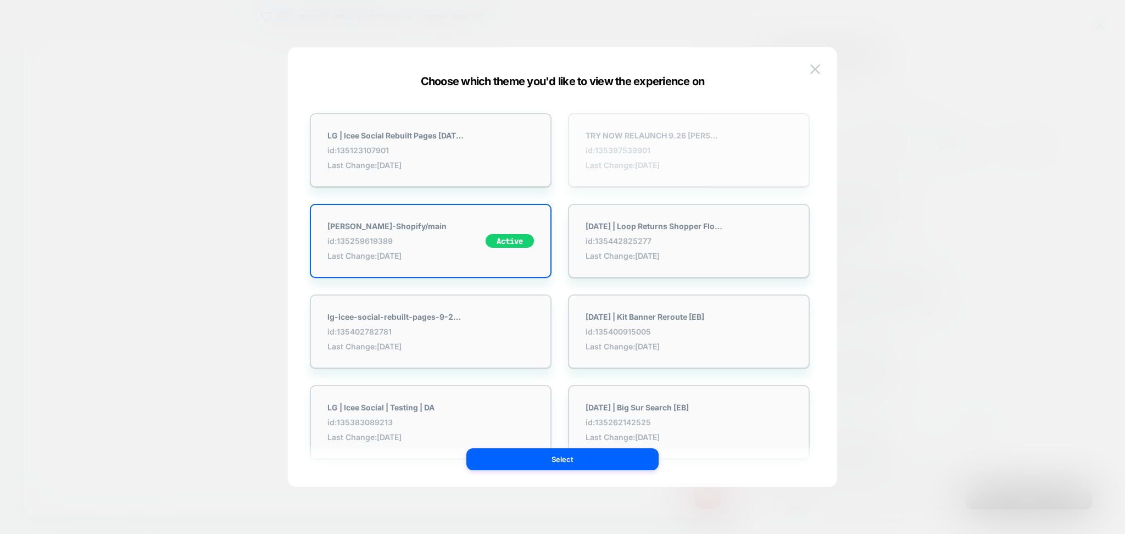
click at [648, 142] on div "TRY NOW RELAUNCH 9.26 Laura-Geller-Shopify/main id: 135397539901 Last Change: 9…" at bounding box center [654, 150] width 137 height 39
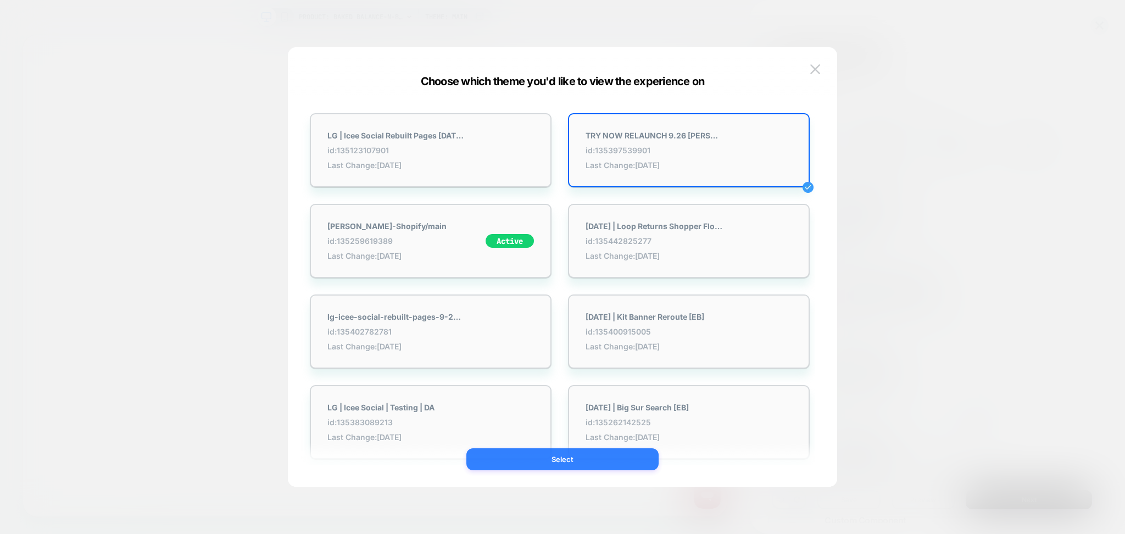
click at [598, 462] on button "Select" at bounding box center [562, 459] width 192 height 22
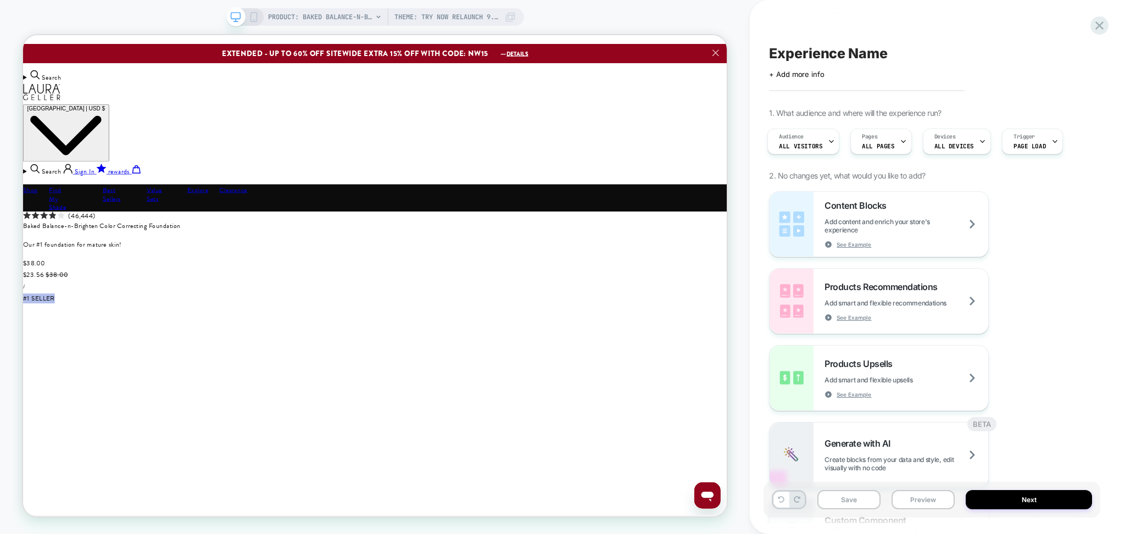
scroll to position [0, 0]
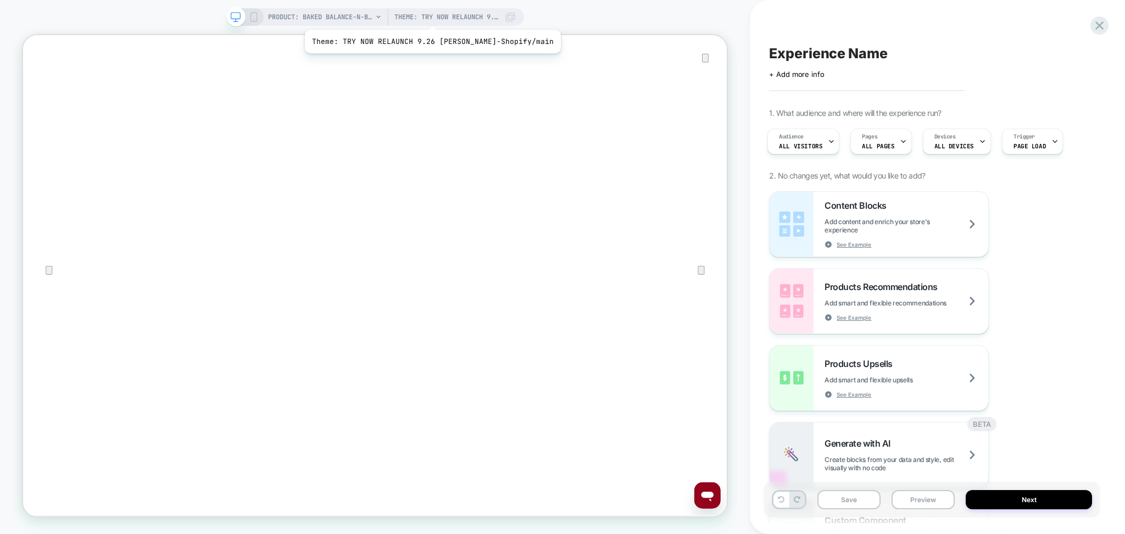
click at [423, 8] on span "Theme: TRY NOW RELAUNCH 9.26 Laura-Geller-Shopify/main" at bounding box center [447, 17] width 104 height 18
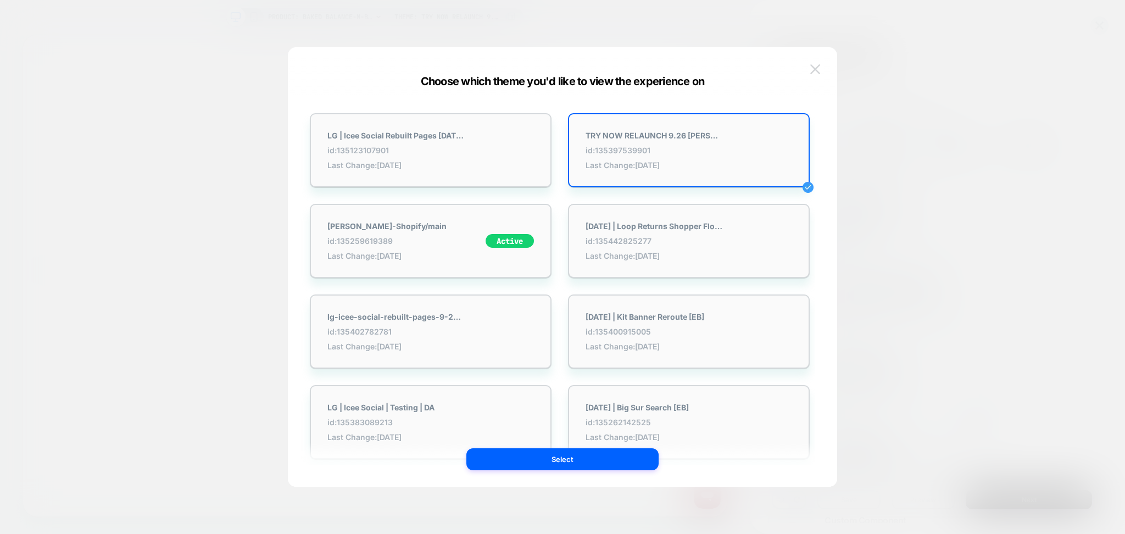
click at [815, 74] on button at bounding box center [815, 69] width 16 height 16
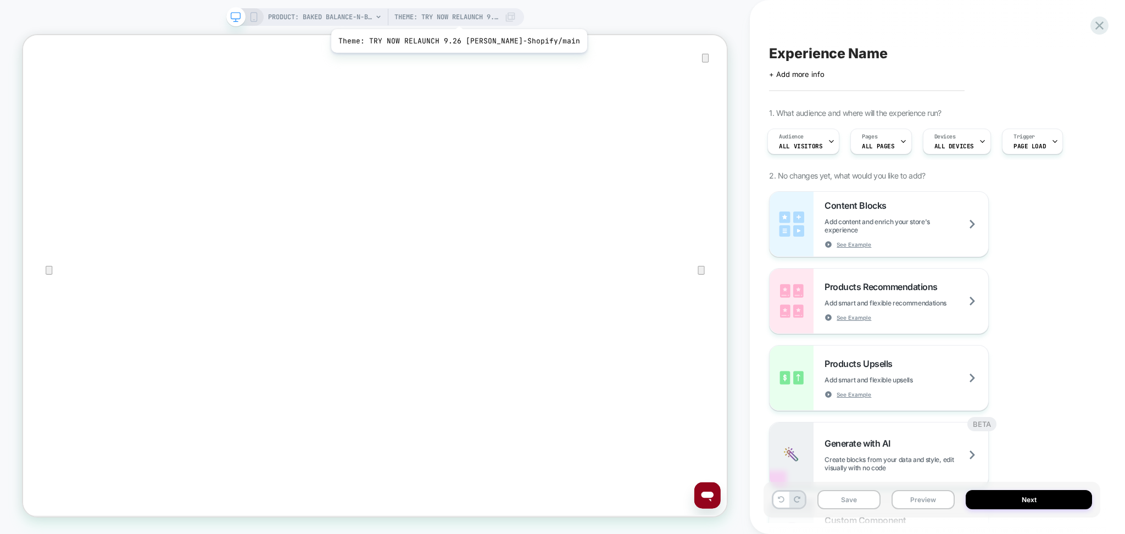
click at [454, 14] on span "Theme: TRY NOW RELAUNCH 9.26 Laura-Geller-Shopify/main" at bounding box center [447, 17] width 104 height 18
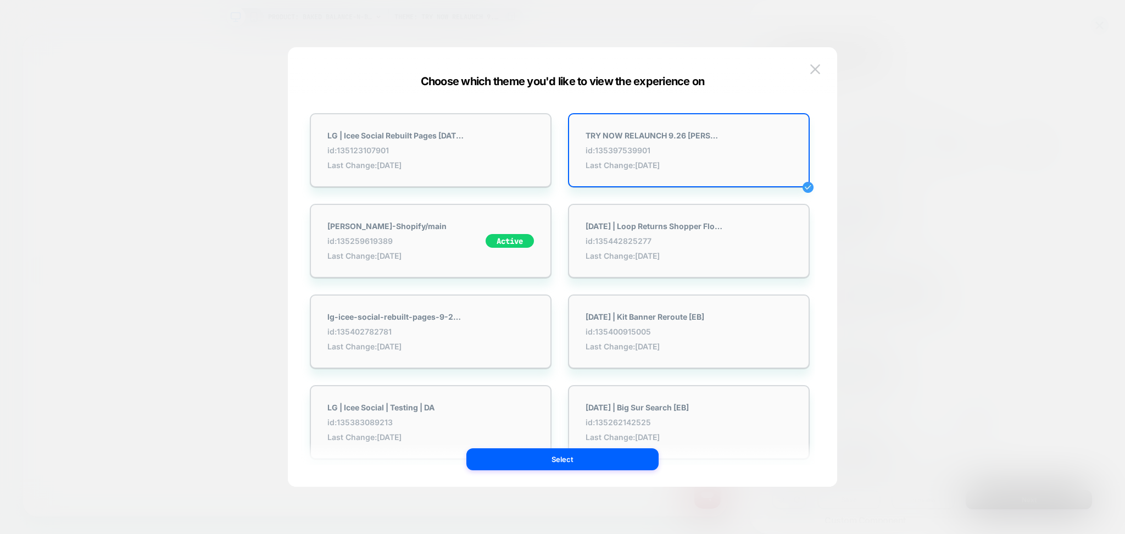
click at [85, 219] on div at bounding box center [562, 267] width 1125 height 534
